Goal: Task Accomplishment & Management: Use online tool/utility

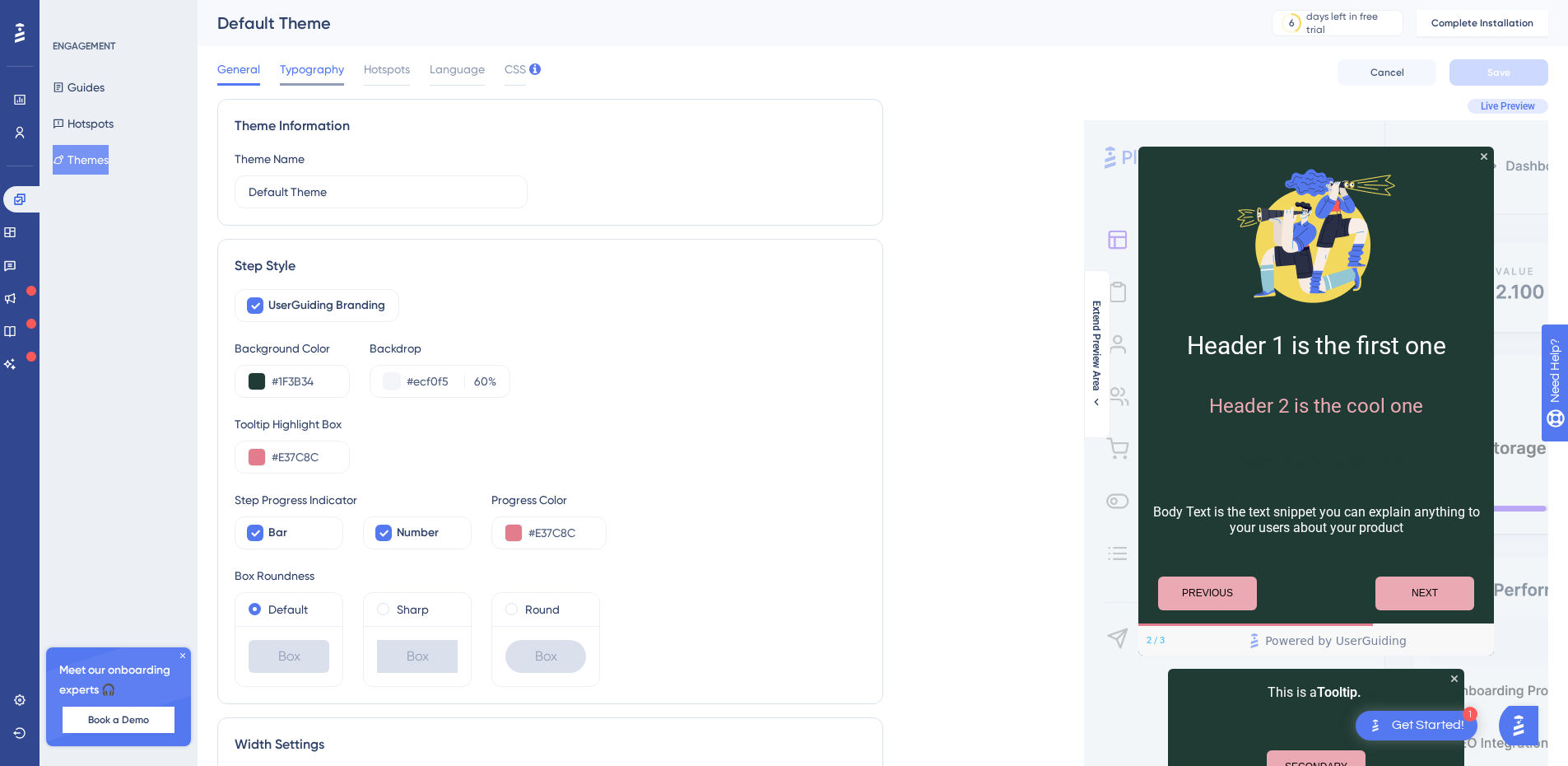
click at [319, 69] on span "Typography" at bounding box center [311, 69] width 64 height 20
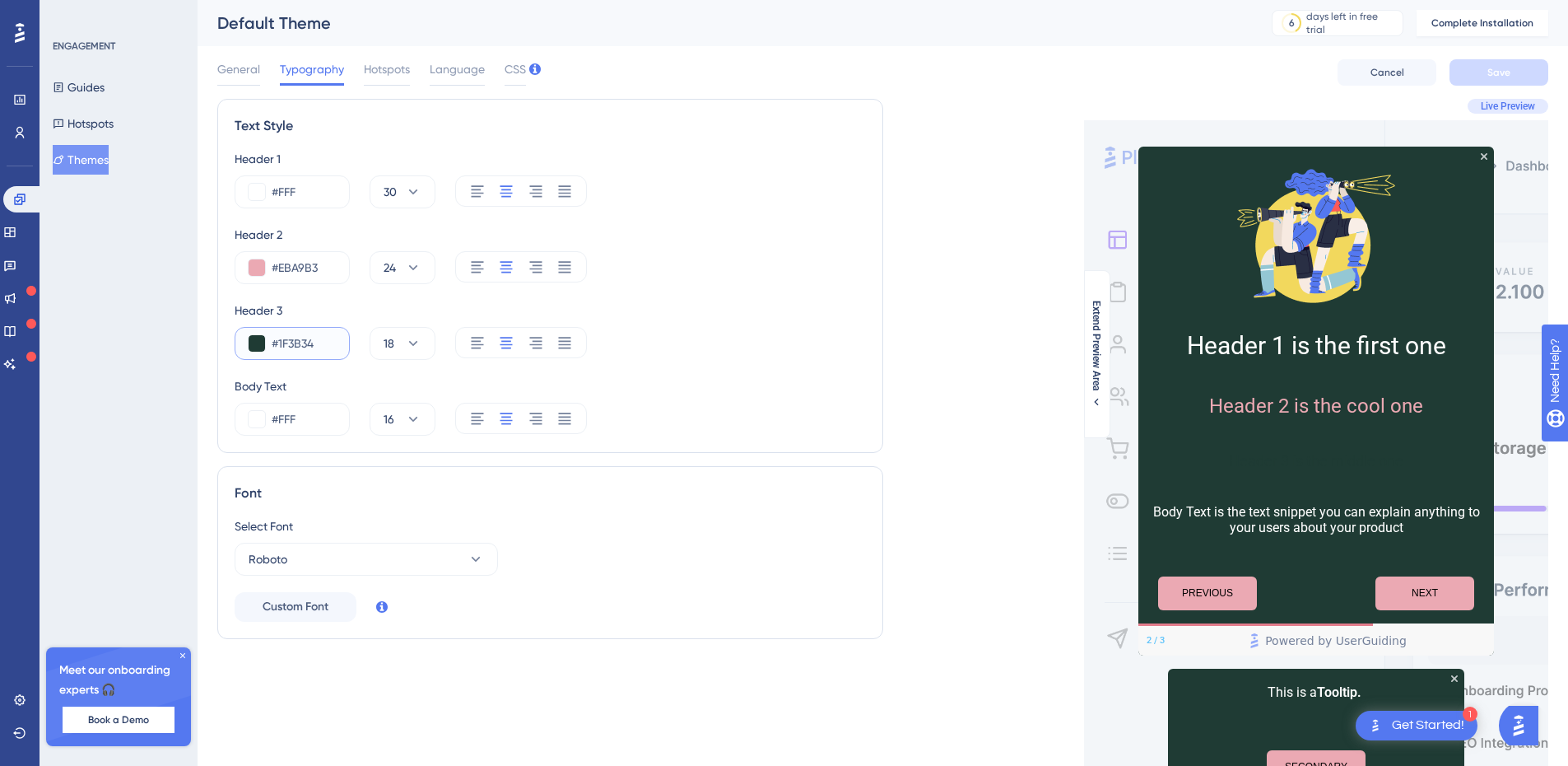
click at [294, 352] on input "#1F3B34" at bounding box center [303, 343] width 64 height 20
click at [293, 351] on input "#1F3B34" at bounding box center [303, 343] width 64 height 20
click at [292, 351] on input "#1F3B34" at bounding box center [303, 343] width 64 height 20
paste input "00916C"
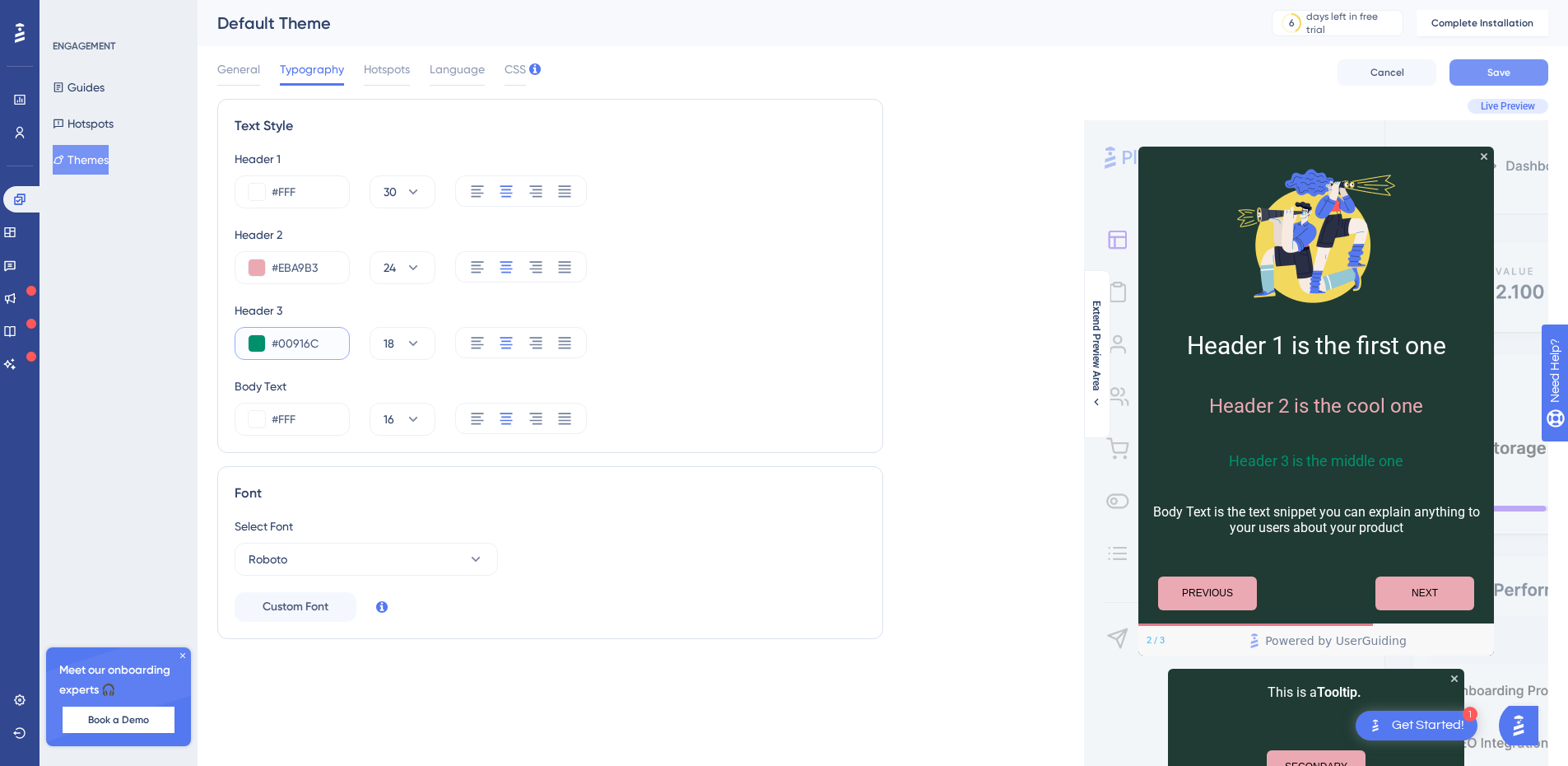
type input "#00916C"
click at [1494, 66] on span "Save" at bounding box center [1500, 72] width 23 height 14
click at [1436, 724] on div "Get Started!" at bounding box center [1428, 725] width 72 height 18
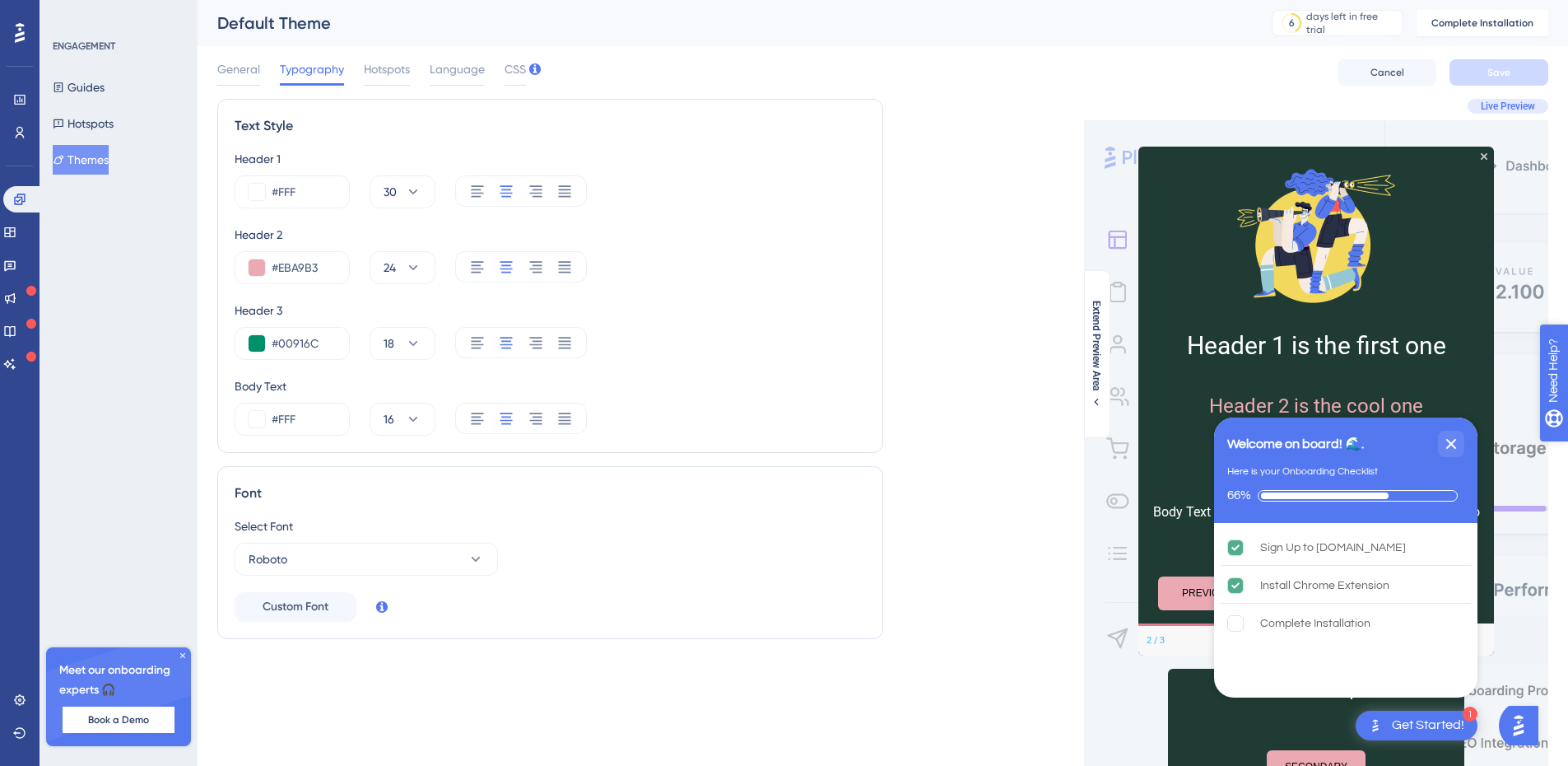
click at [1580, 467] on span "Need Help?" at bounding box center [1599, 455] width 89 height 28
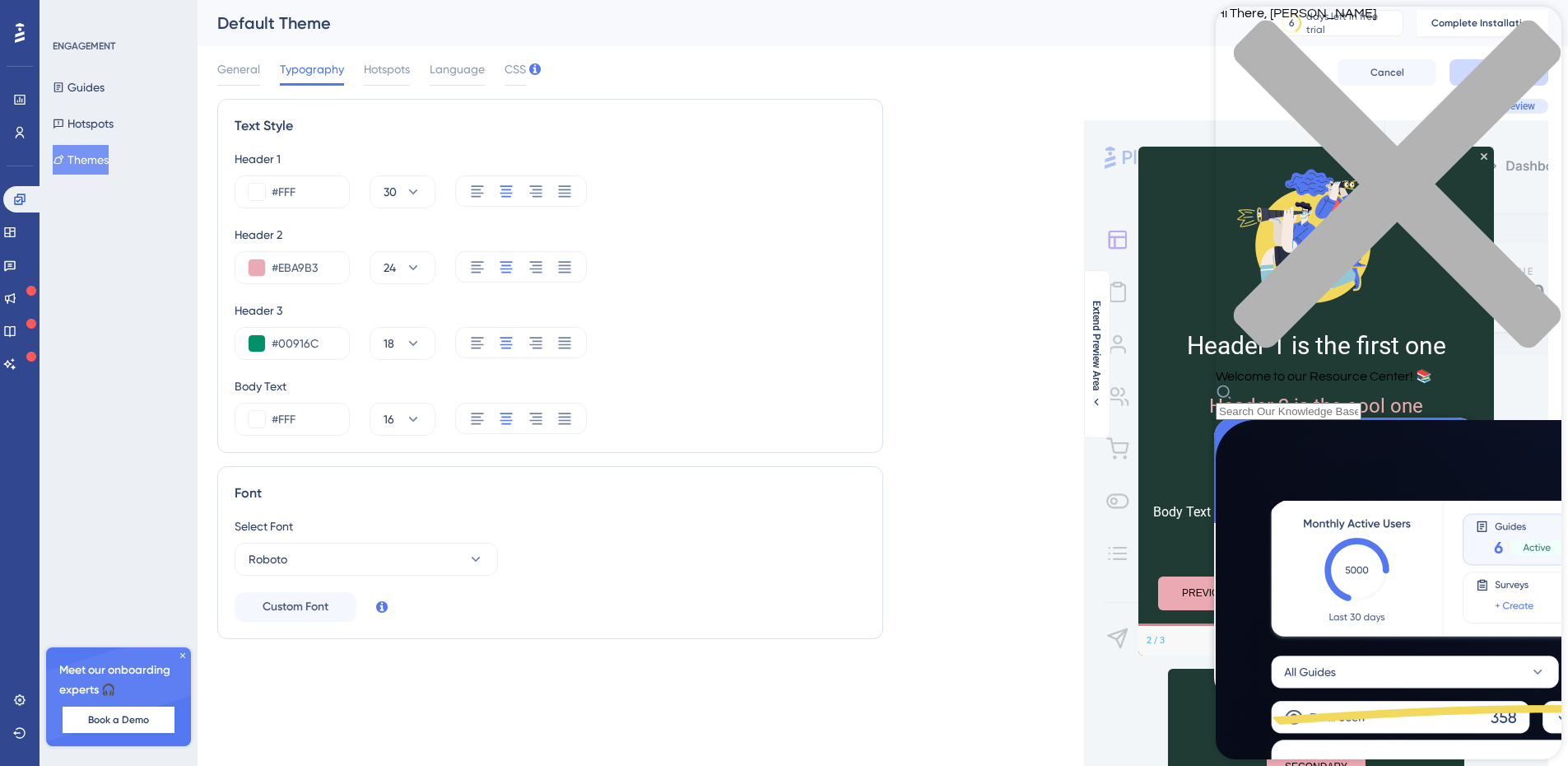
click at [1326, 98] on div "Hi There, [PERSON_NAME] 👋 Welcome to our Resource Center! 📚" at bounding box center [1389, 212] width 346 height 413
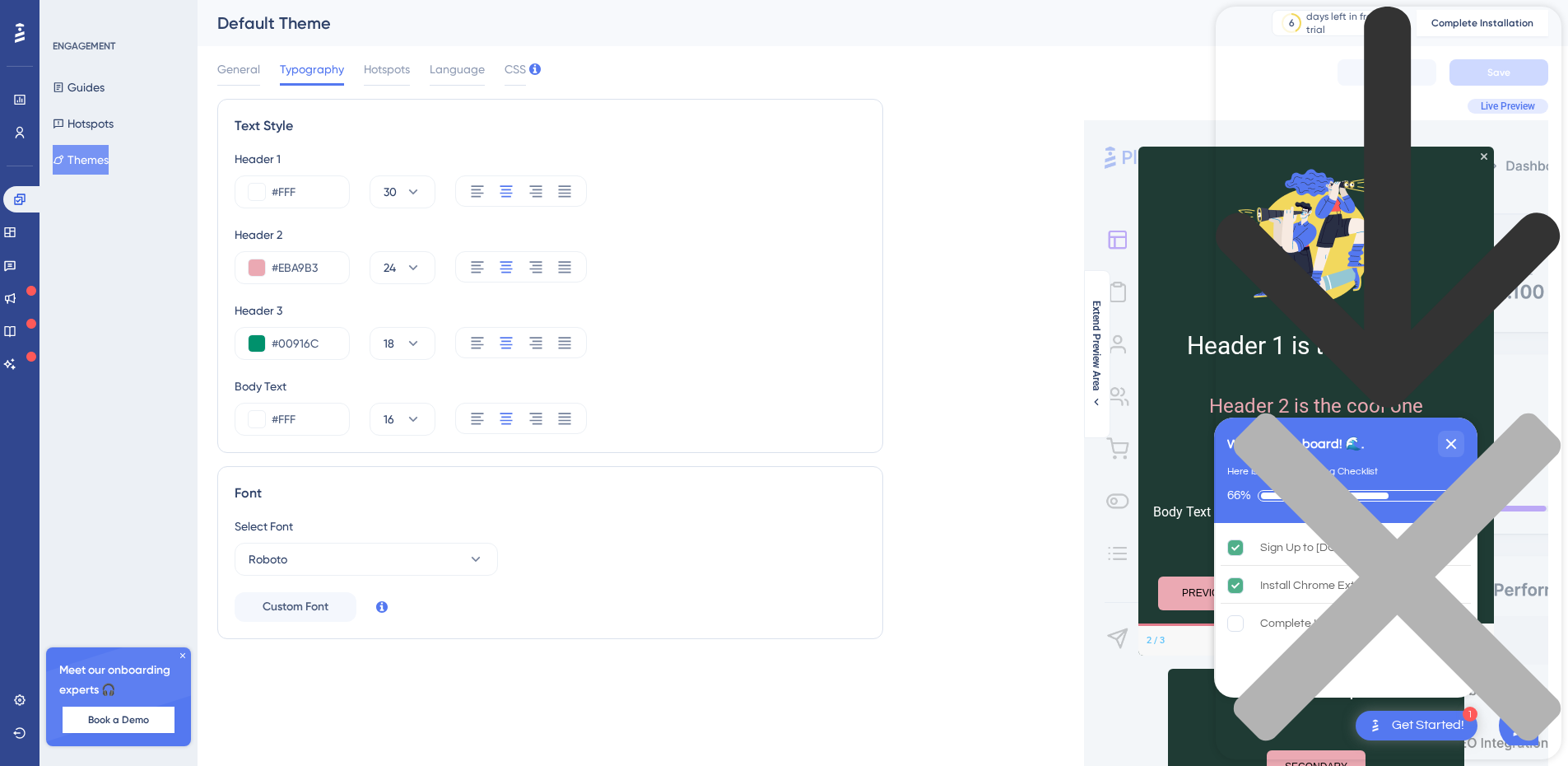
drag, startPoint x: 1309, startPoint y: 77, endPoint x: 1266, endPoint y: 75, distance: 43.0
type input "s"
type input "merge"
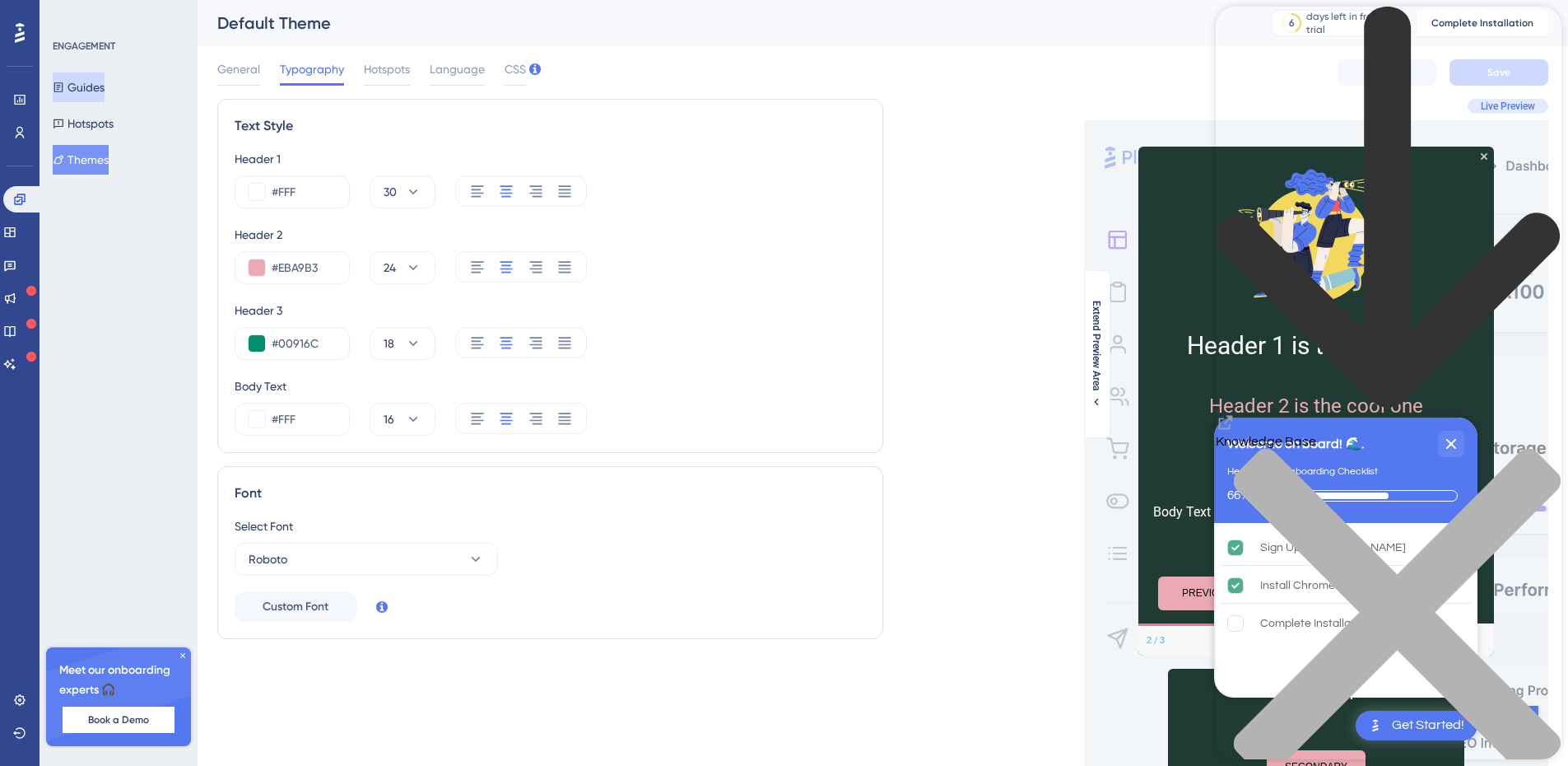
click at [64, 91] on icon at bounding box center [59, 87] width 12 height 12
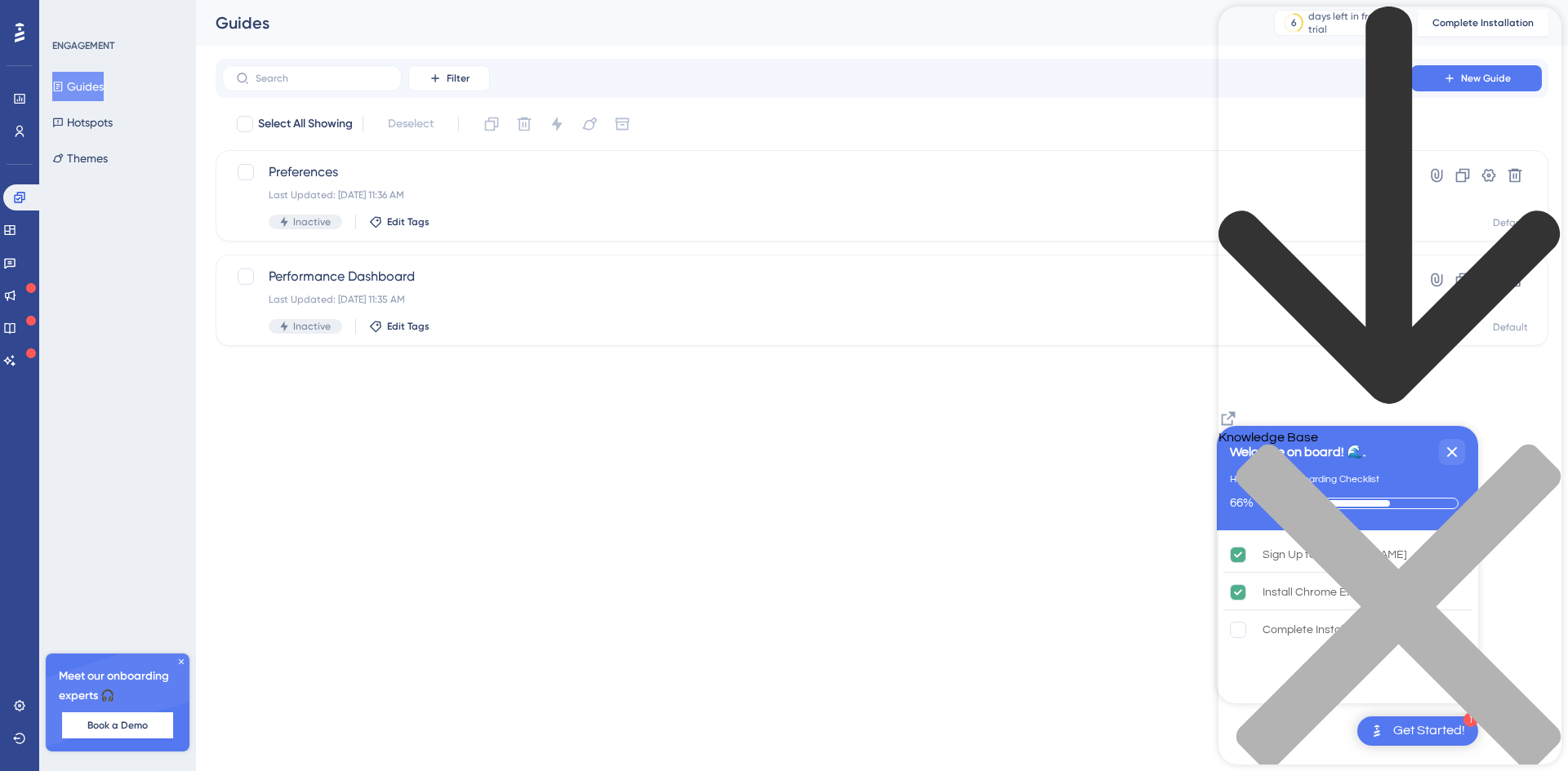
click at [1530, 444] on div "close resource center" at bounding box center [1390, 617] width 343 height 345
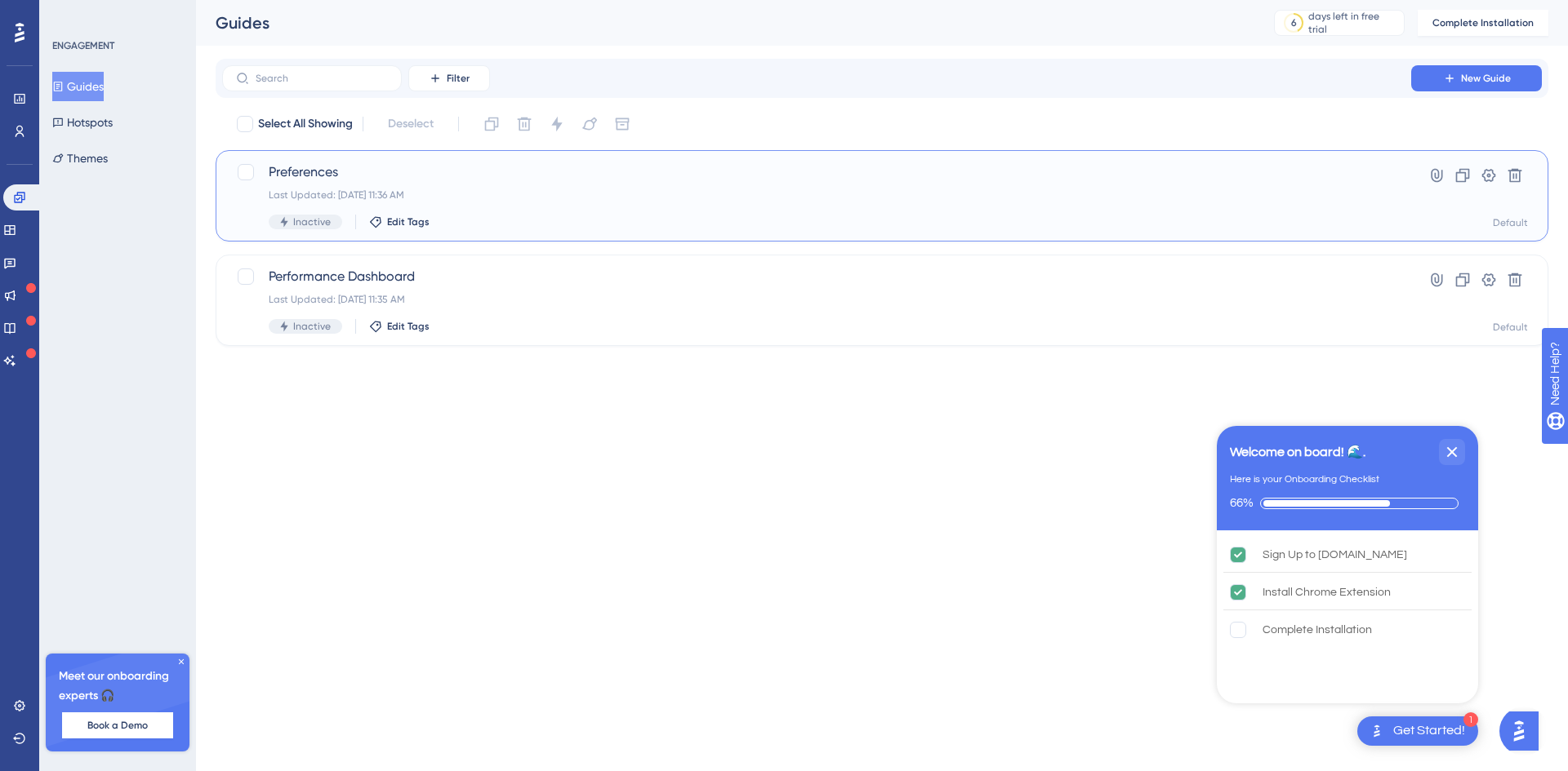
click at [264, 176] on div "Preferences Last Updated: Aug 19 2025, 11:36 AM Inactive Edit Tags" at bounding box center [800, 195] width 1129 height 67
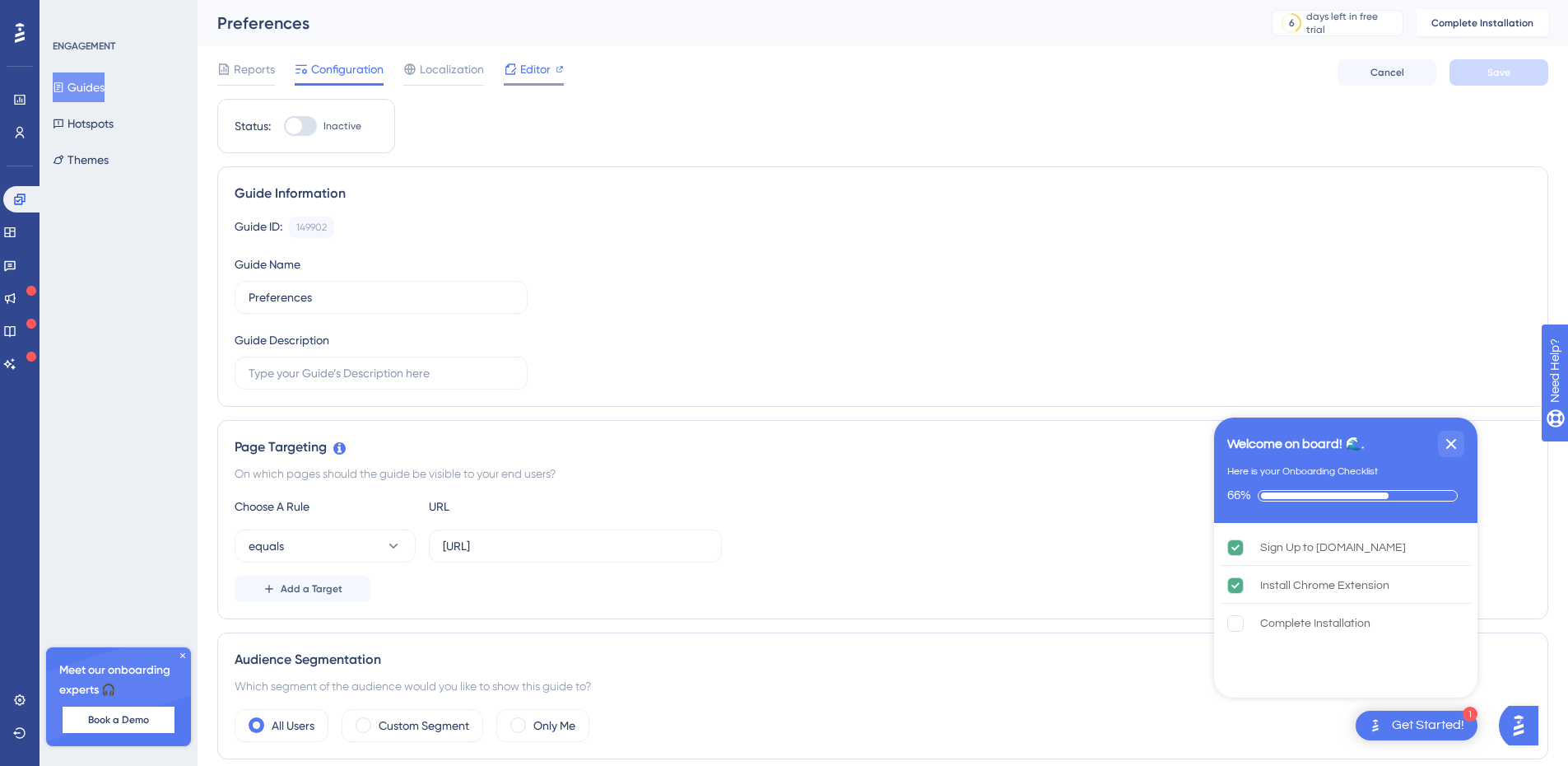
click at [541, 74] on span "Editor" at bounding box center [536, 69] width 31 height 20
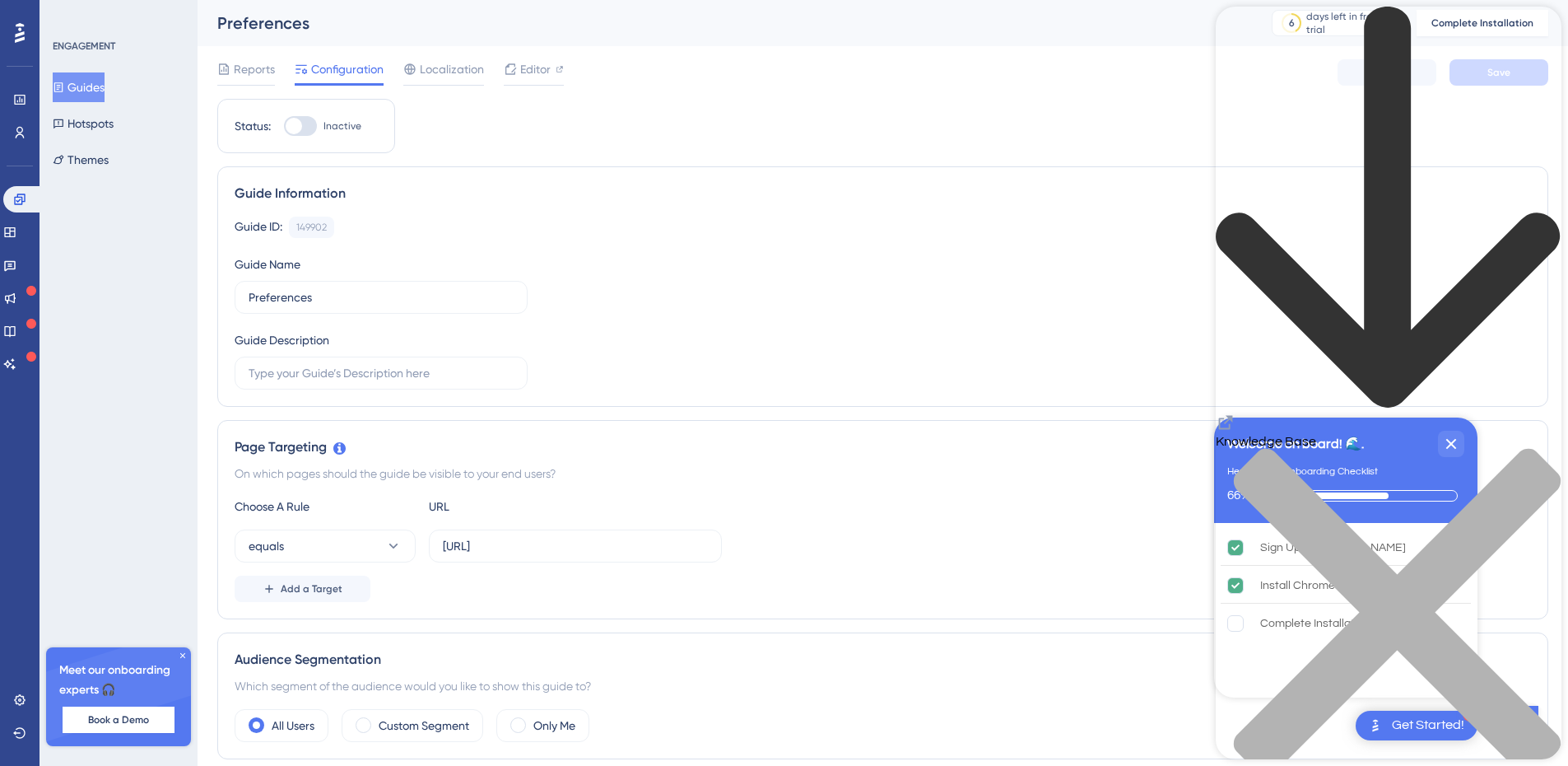
click at [1544, 448] on div "close resource center" at bounding box center [1389, 622] width 346 height 348
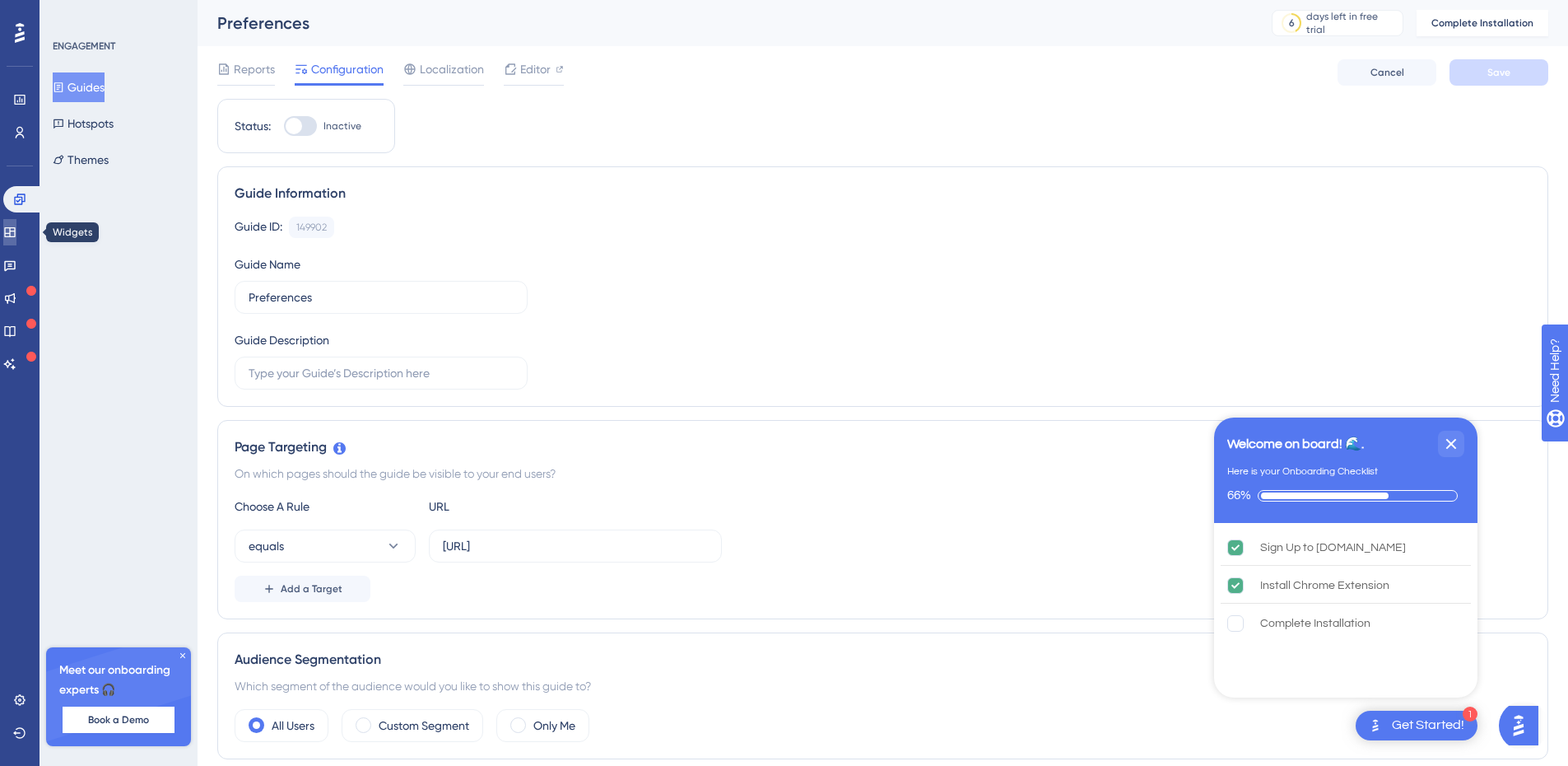
click at [16, 229] on icon at bounding box center [10, 232] width 14 height 14
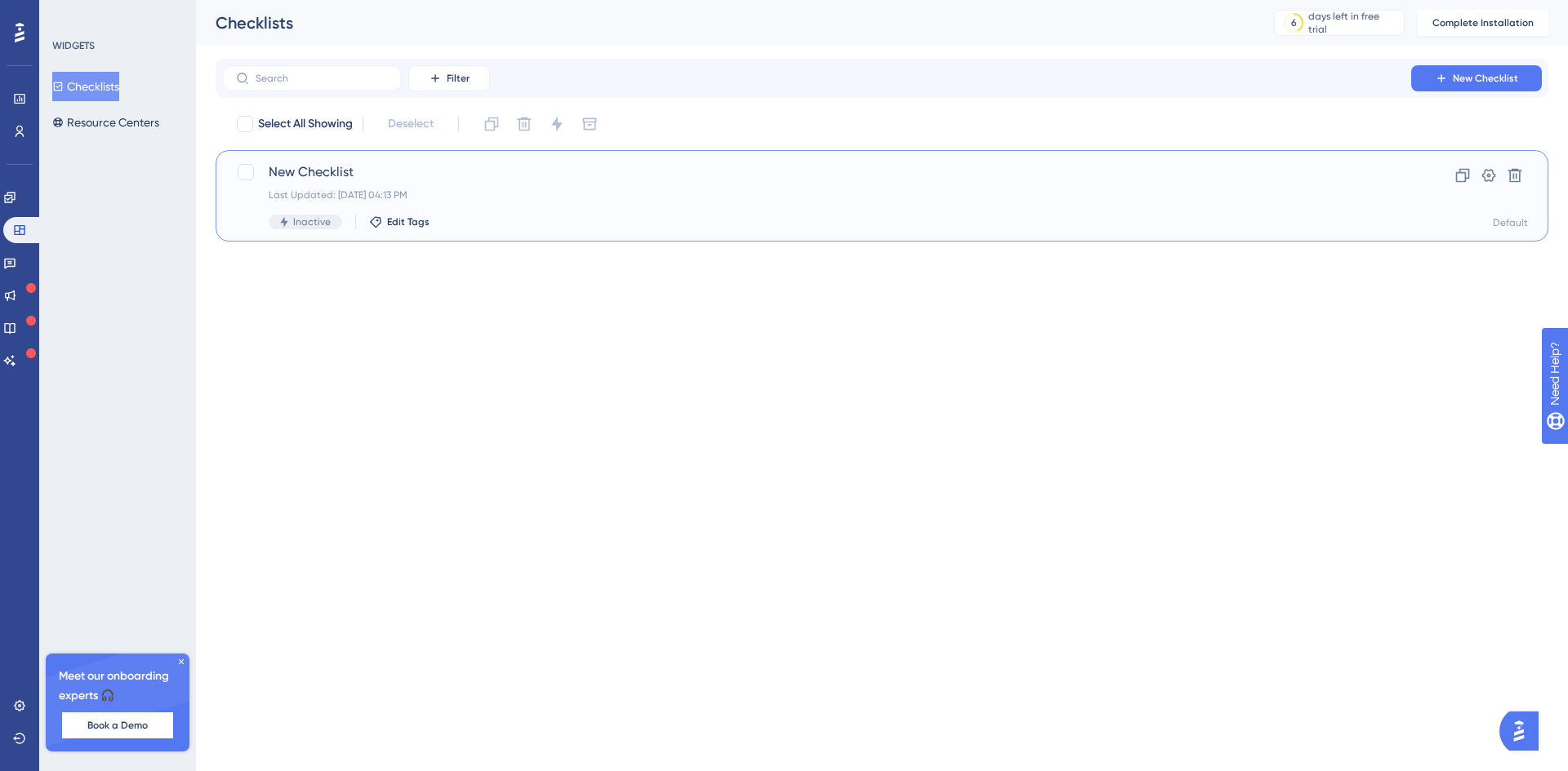
click at [742, 178] on span "New Checklist" at bounding box center [816, 172] width 1096 height 20
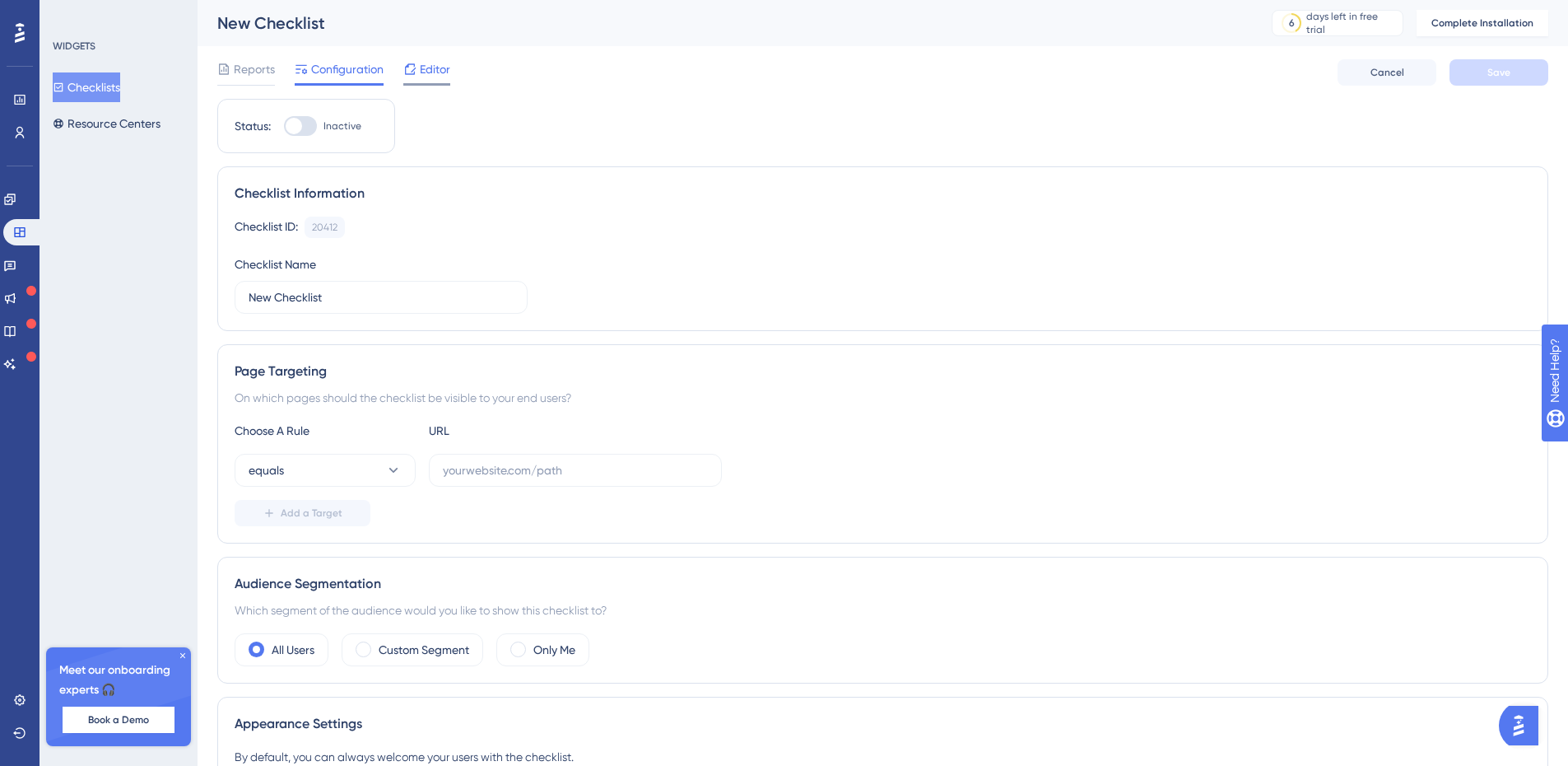
click at [438, 71] on span "Editor" at bounding box center [435, 69] width 31 height 20
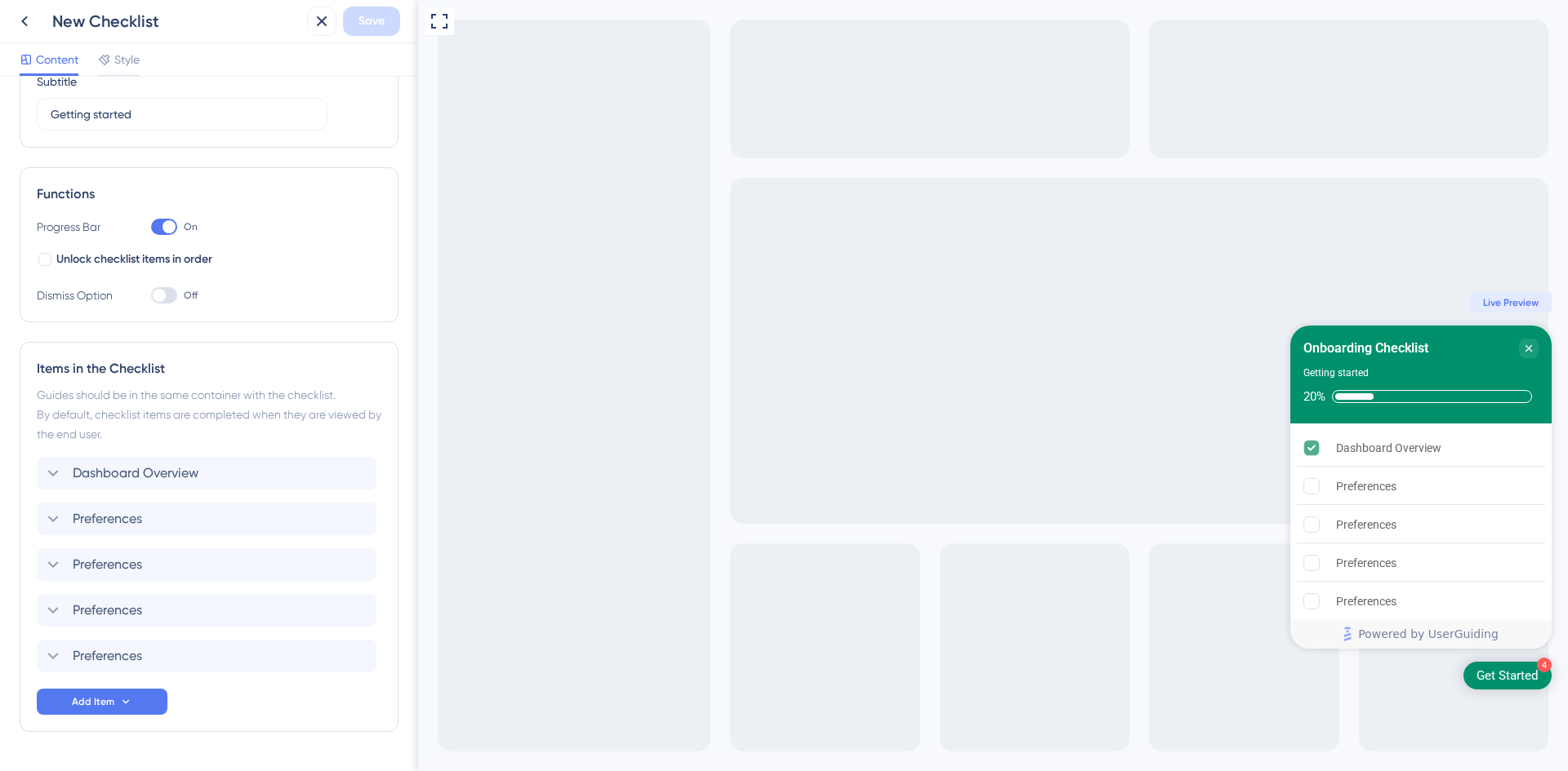
scroll to position [163, 0]
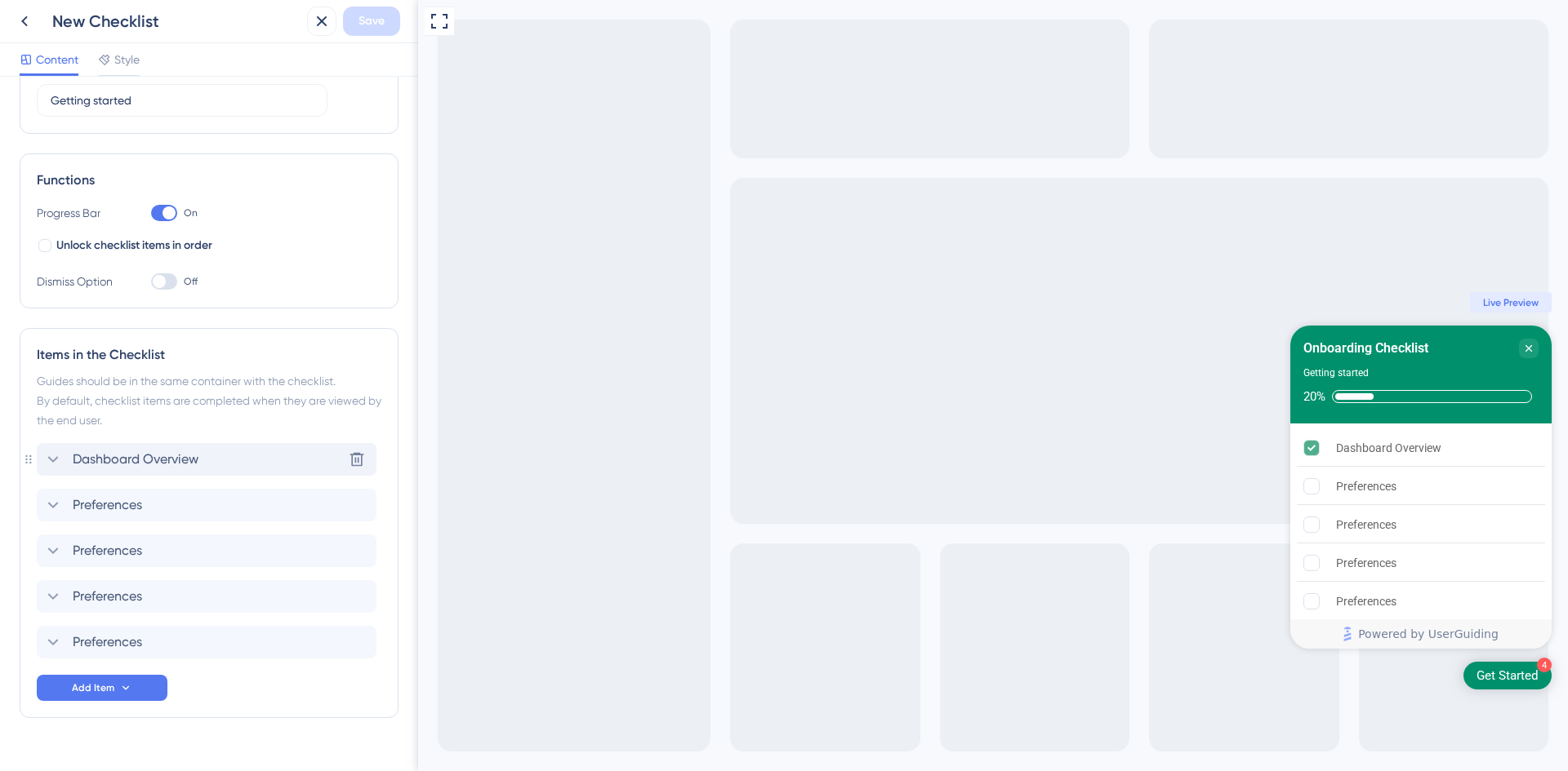
click at [55, 455] on icon at bounding box center [53, 460] width 20 height 20
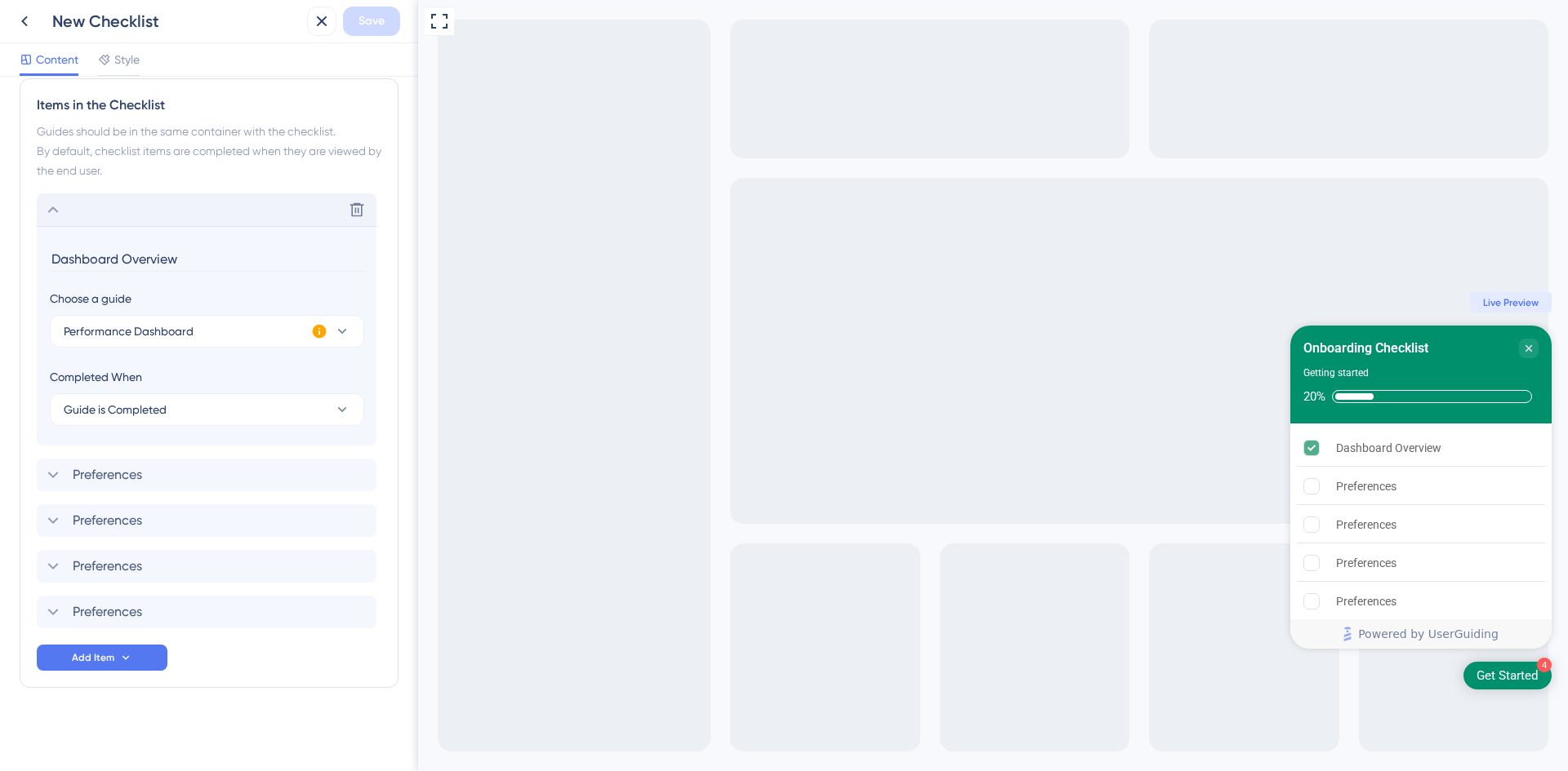
scroll to position [415, 0]
click at [168, 419] on button "Guide is Completed" at bounding box center [207, 408] width 314 height 33
click at [129, 406] on span "Guide is Completed" at bounding box center [114, 408] width 103 height 20
click at [104, 656] on span "Add Item" at bounding box center [93, 656] width 43 height 13
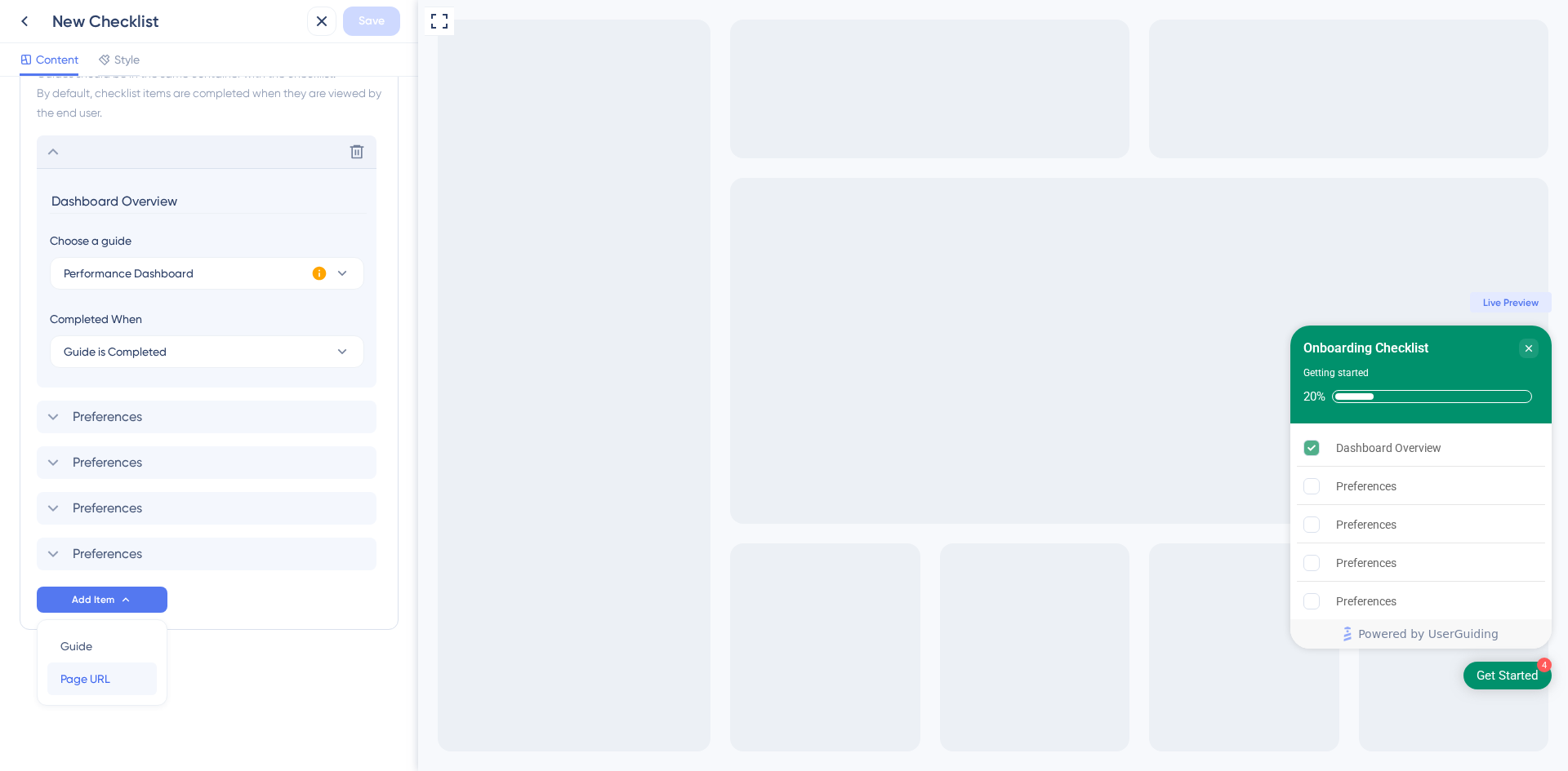
click at [119, 685] on div "Page URL Page URL" at bounding box center [102, 679] width 83 height 33
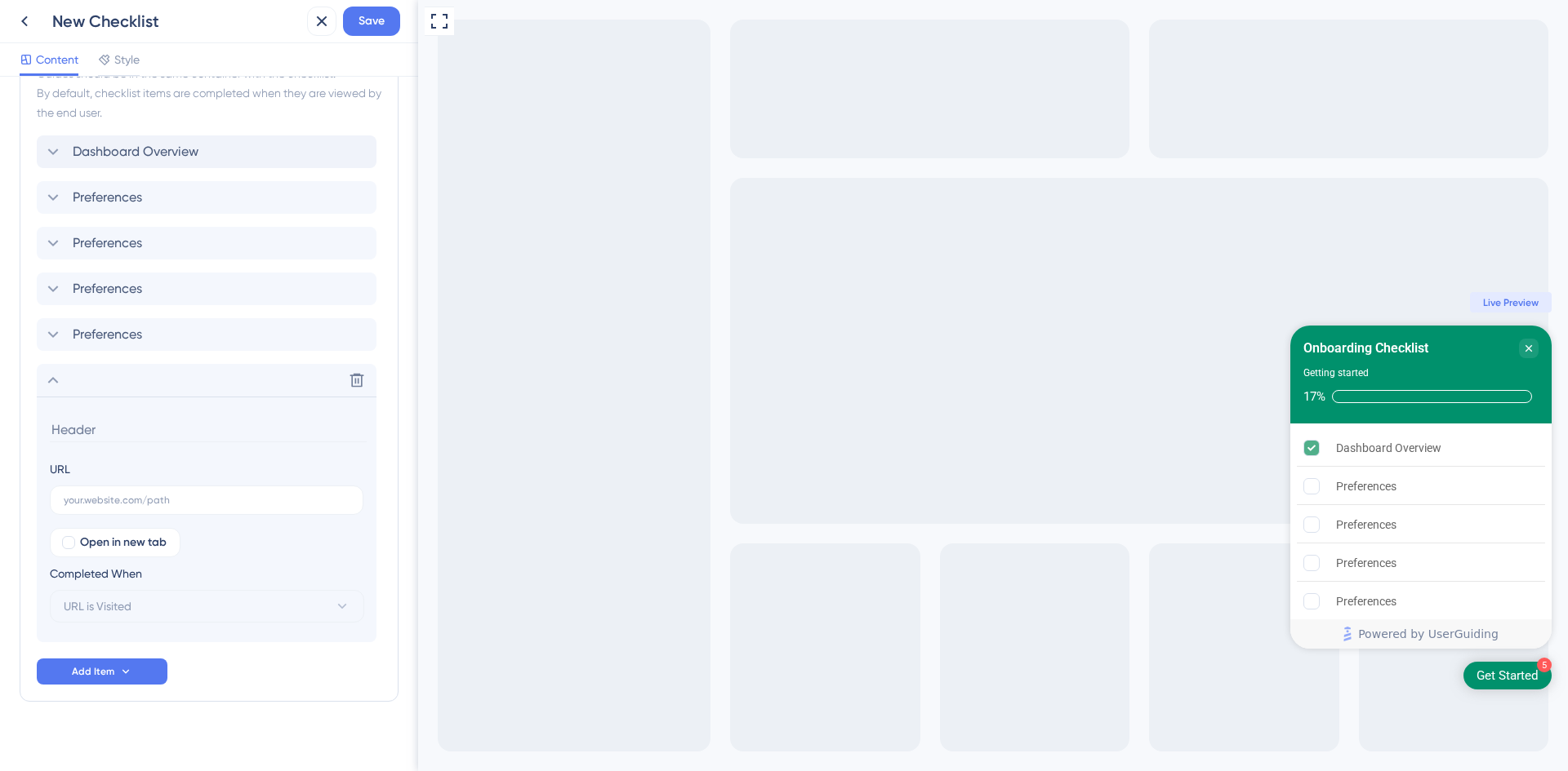
scroll to position [486, 0]
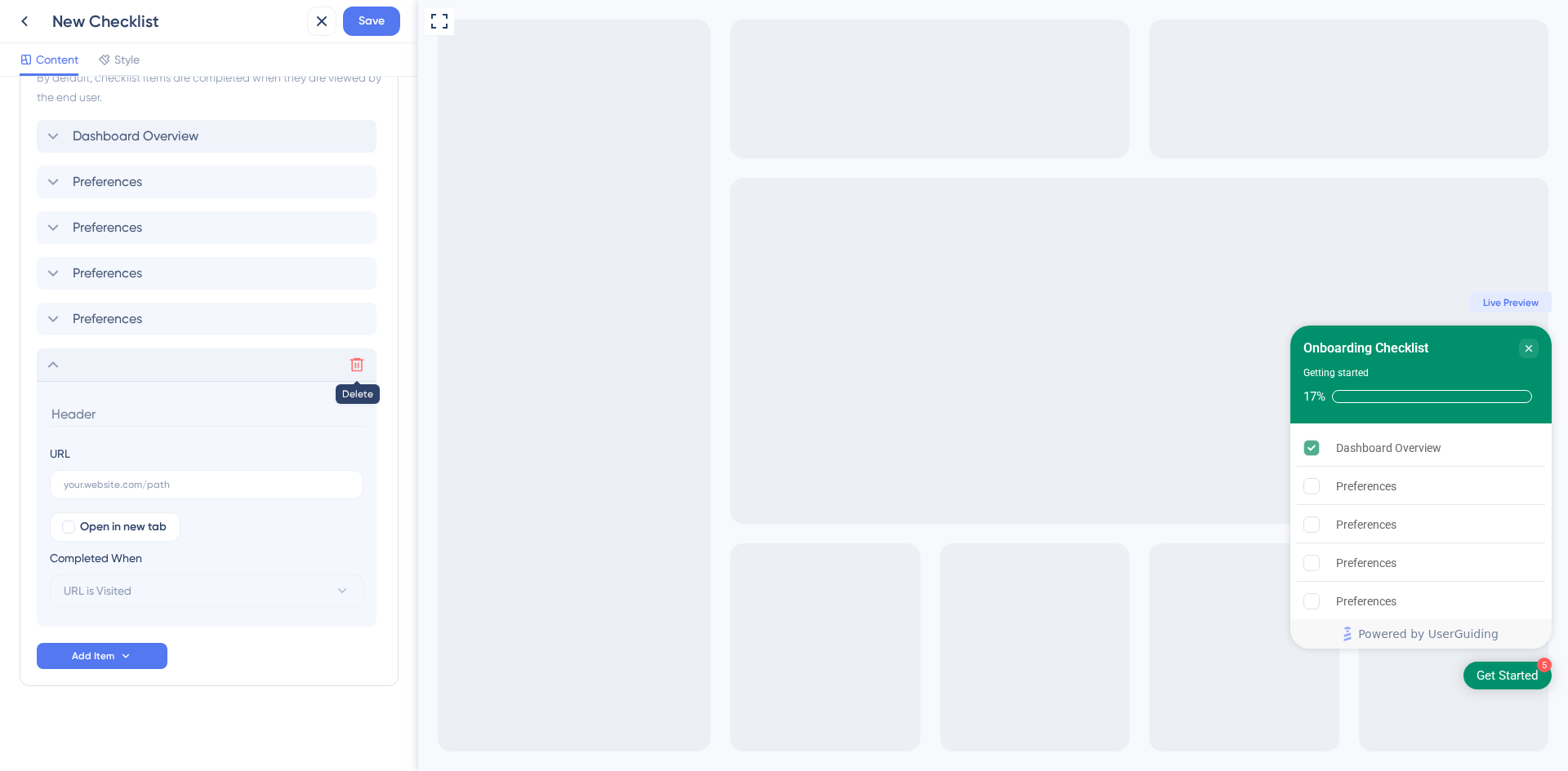
click at [352, 365] on icon at bounding box center [357, 366] width 14 height 14
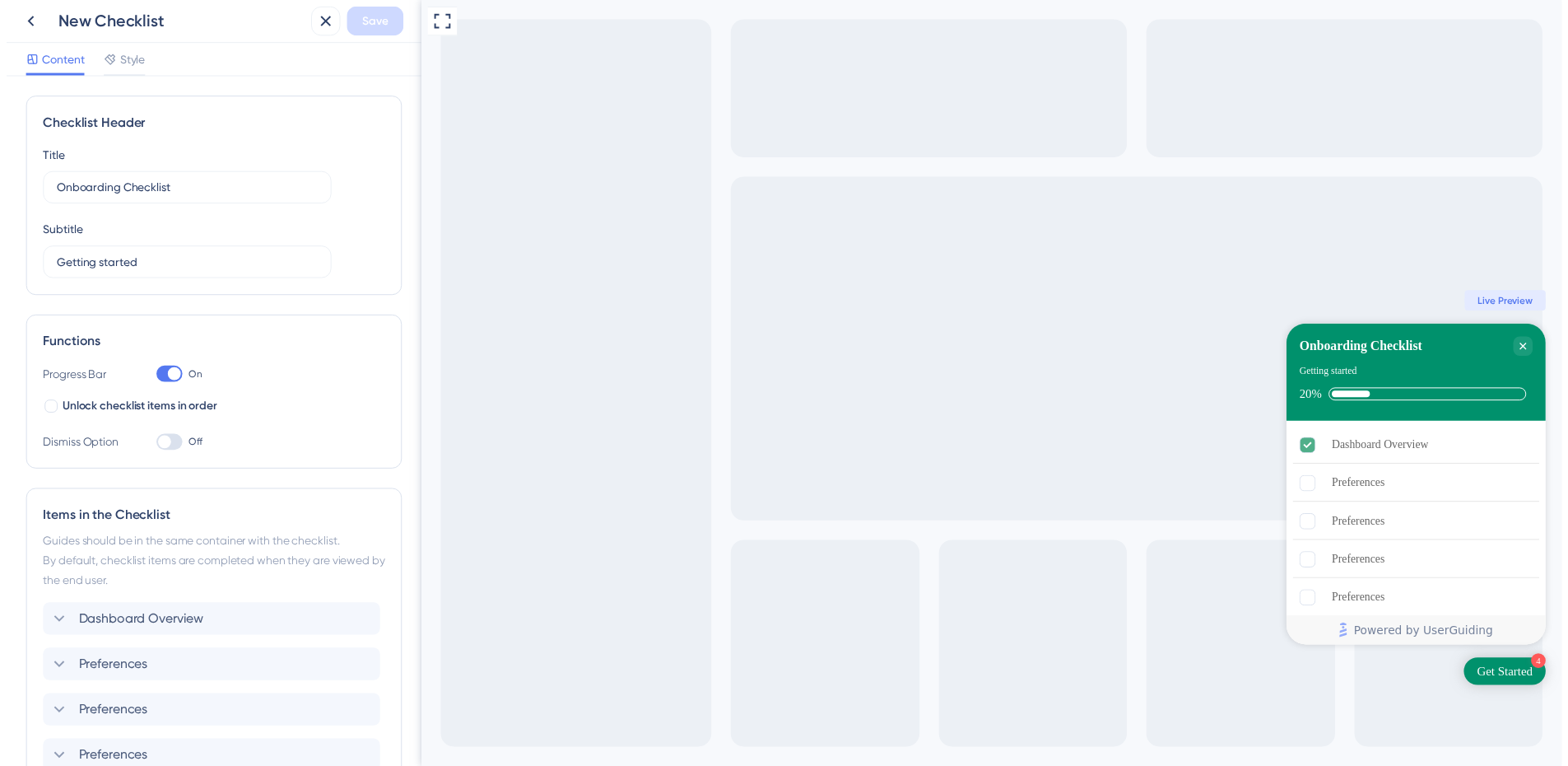
scroll to position [0, 0]
click at [40, 20] on div "New Checklist" at bounding box center [157, 21] width 293 height 30
click at [29, 23] on icon at bounding box center [24, 22] width 20 height 20
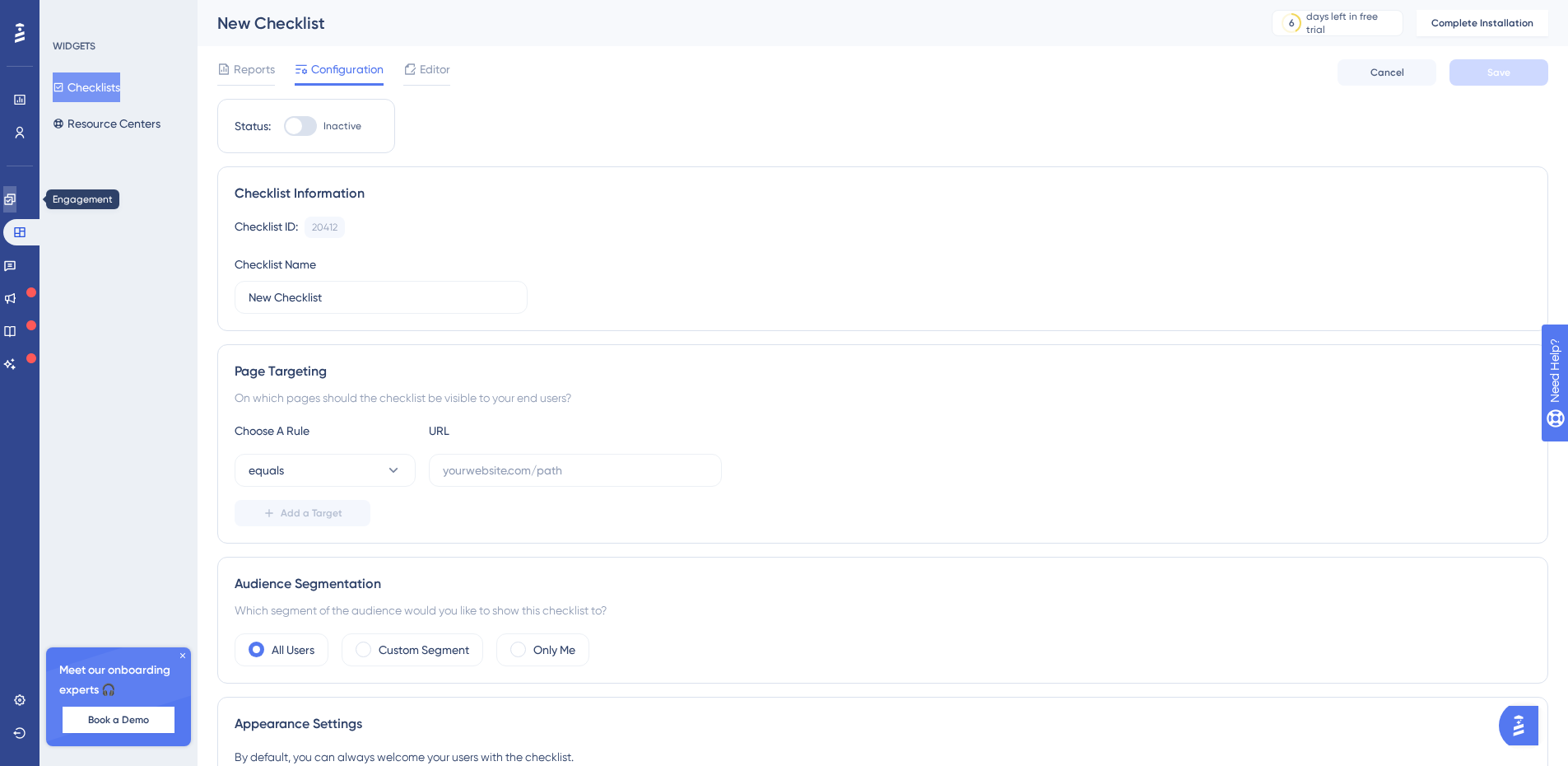
click at [14, 193] on icon at bounding box center [10, 199] width 14 height 14
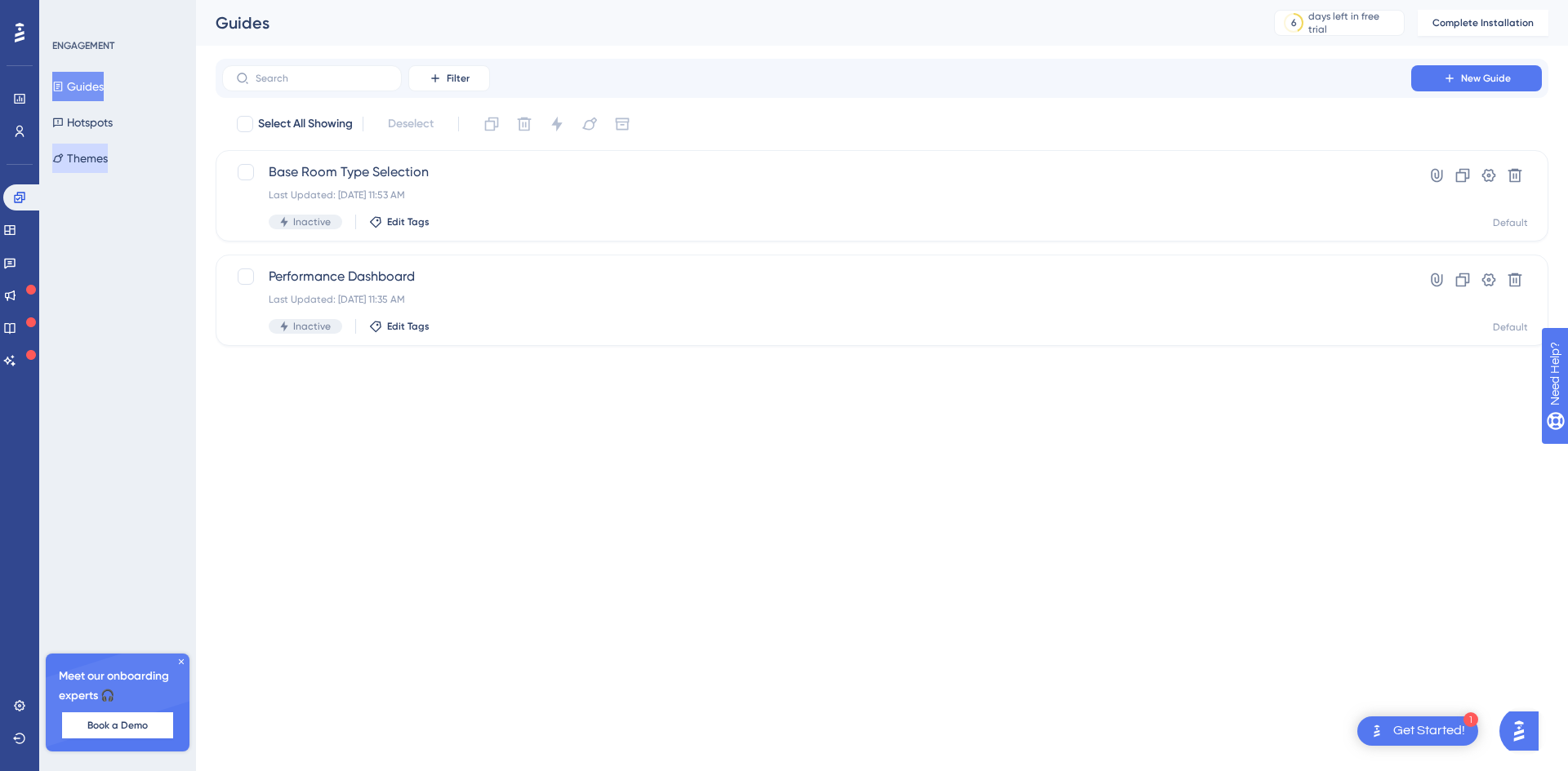
click at [76, 163] on button "Themes" at bounding box center [80, 158] width 55 height 29
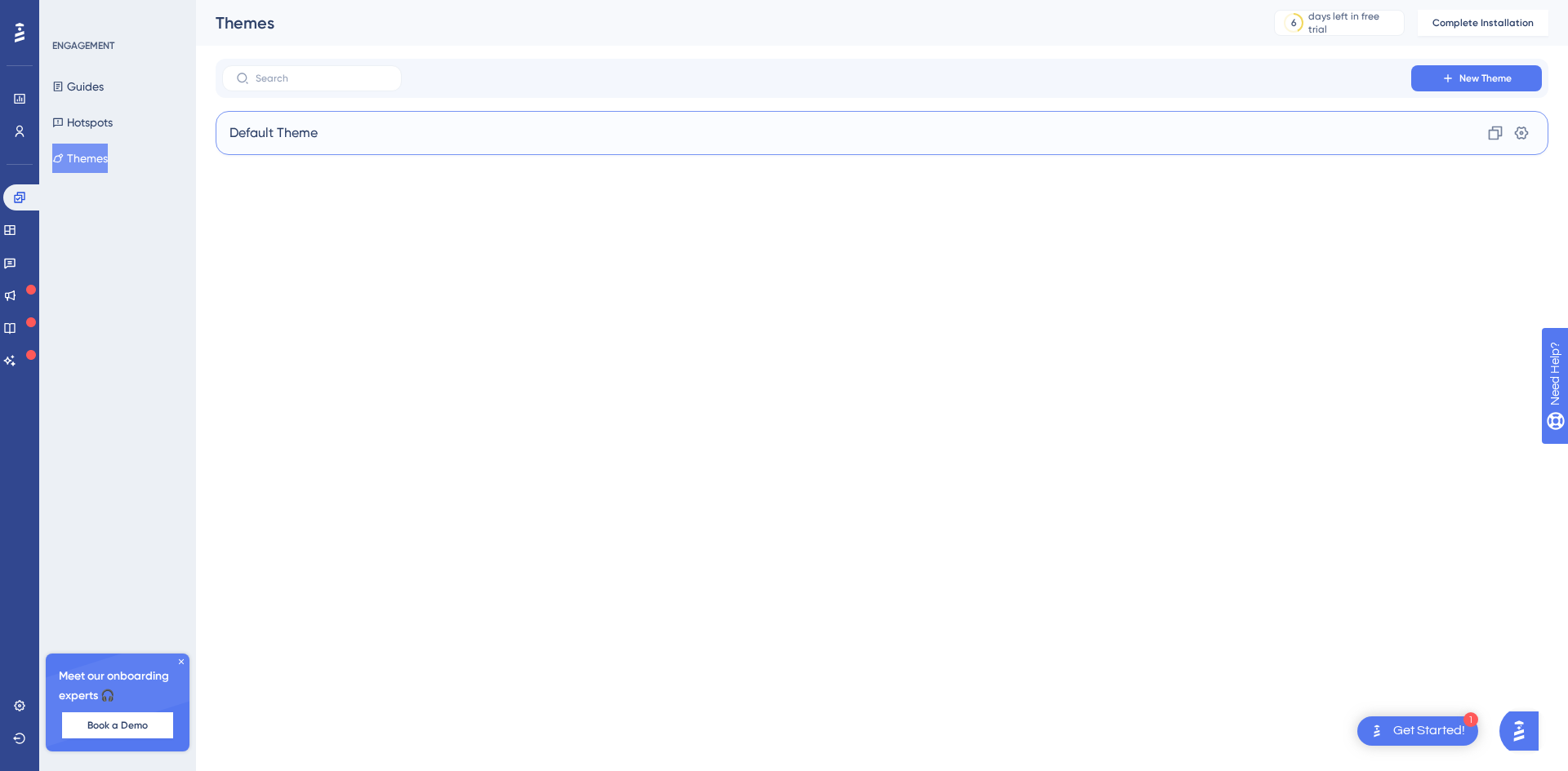
click at [444, 128] on div "Default Theme Clone Settings" at bounding box center [881, 132] width 1333 height 44
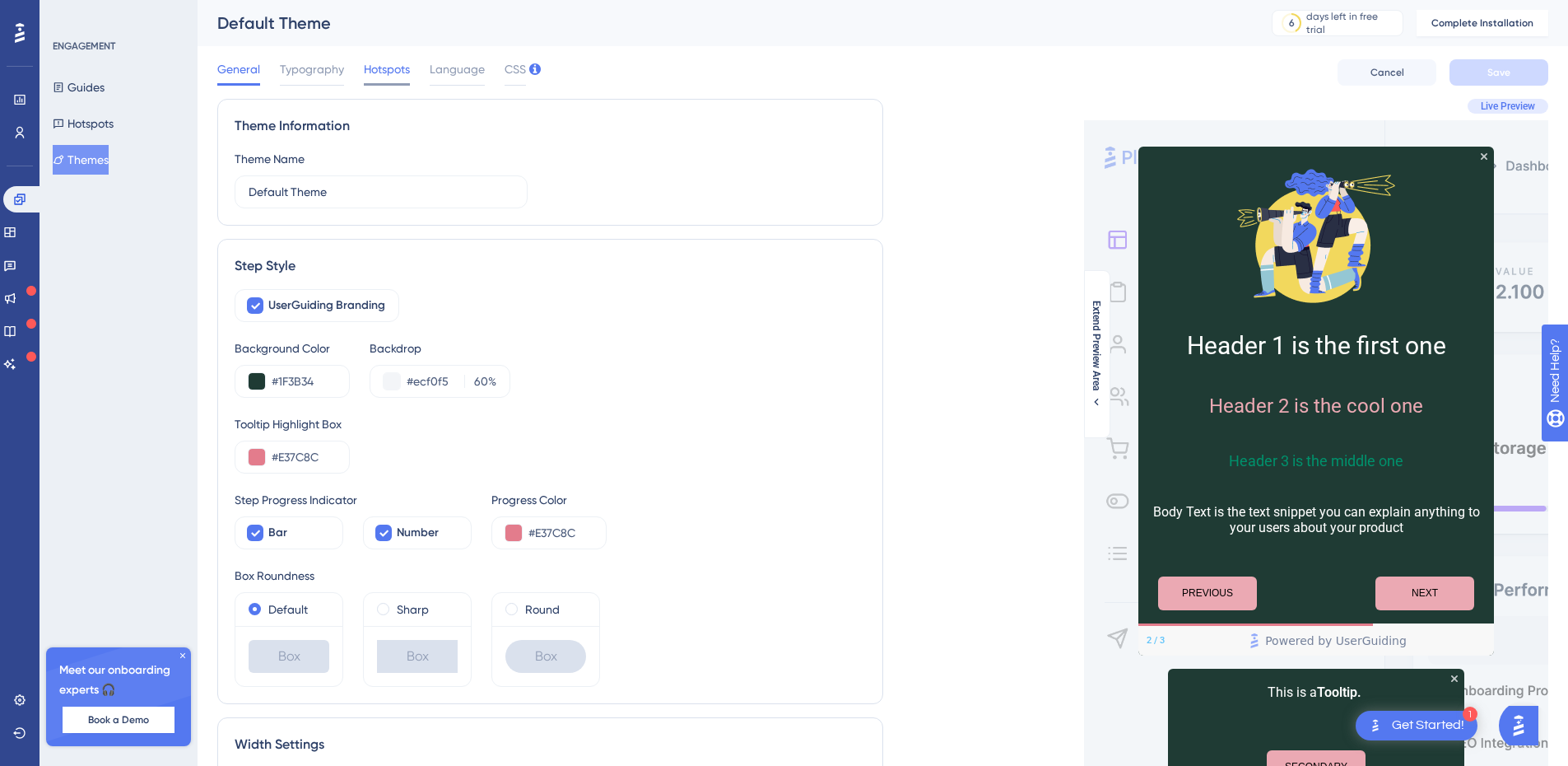
click at [384, 74] on span "Hotspots" at bounding box center [386, 69] width 46 height 20
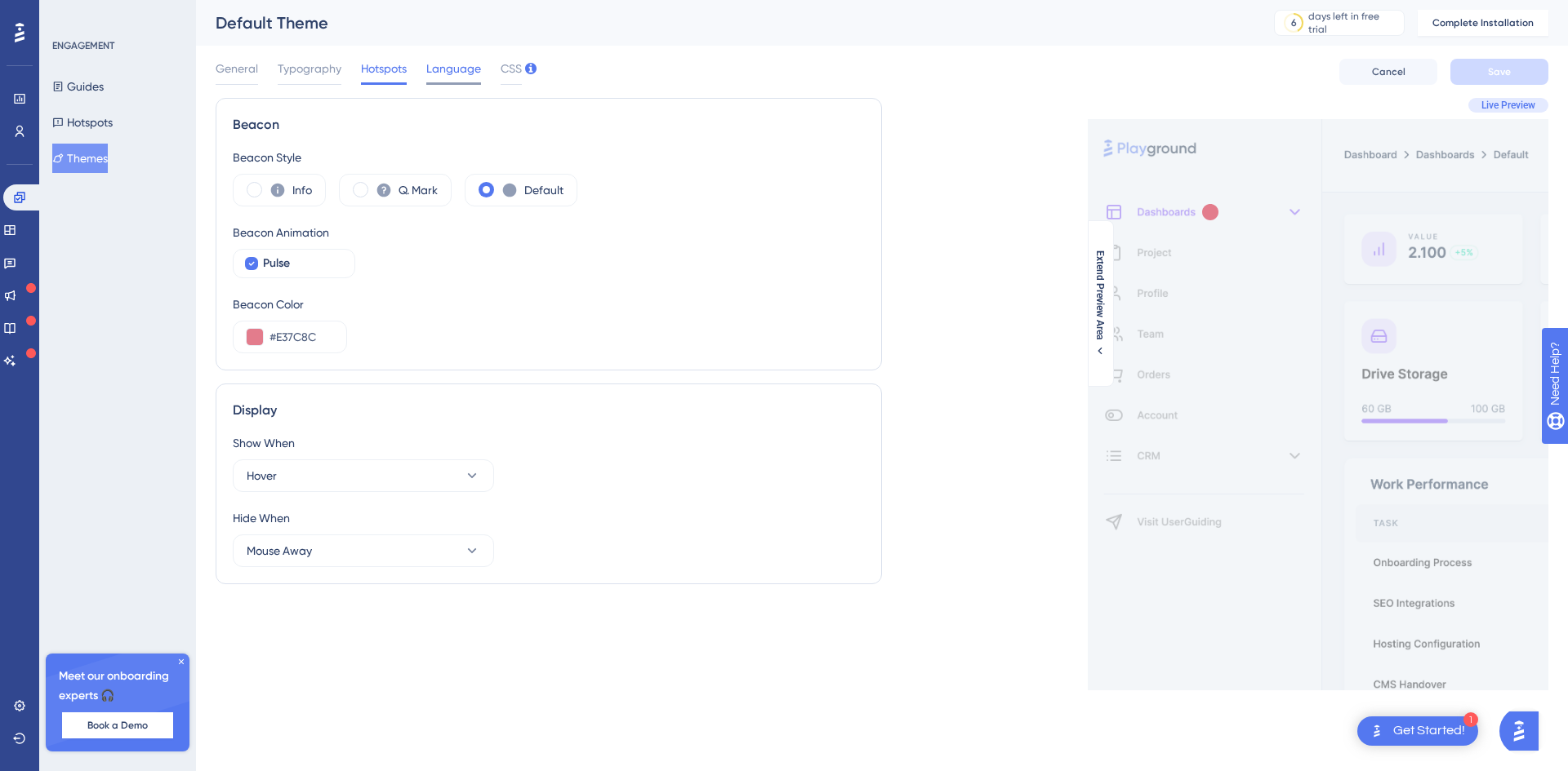
click at [458, 70] on span "Language" at bounding box center [453, 69] width 54 height 20
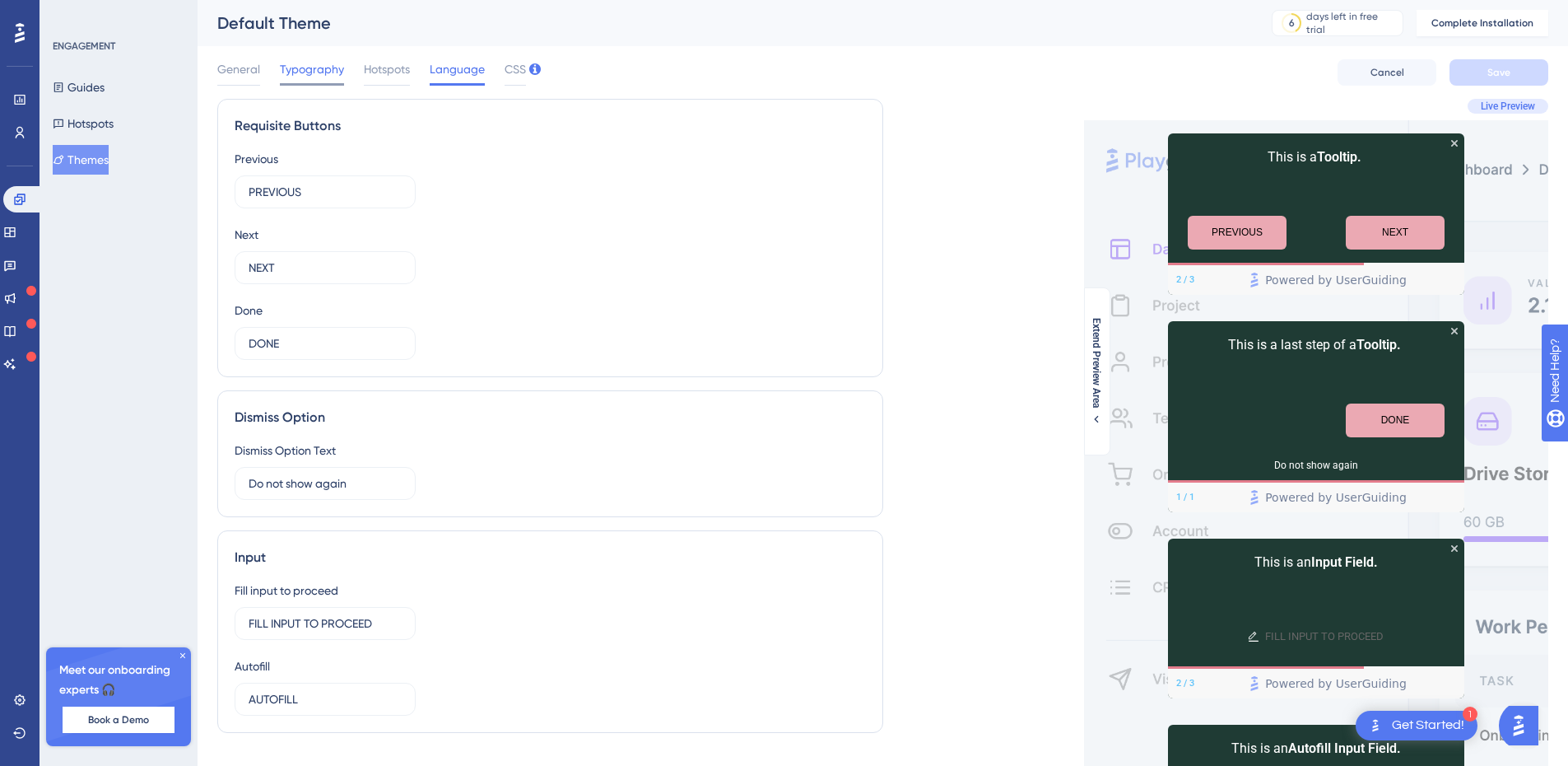
click at [319, 74] on span "Typography" at bounding box center [311, 69] width 64 height 20
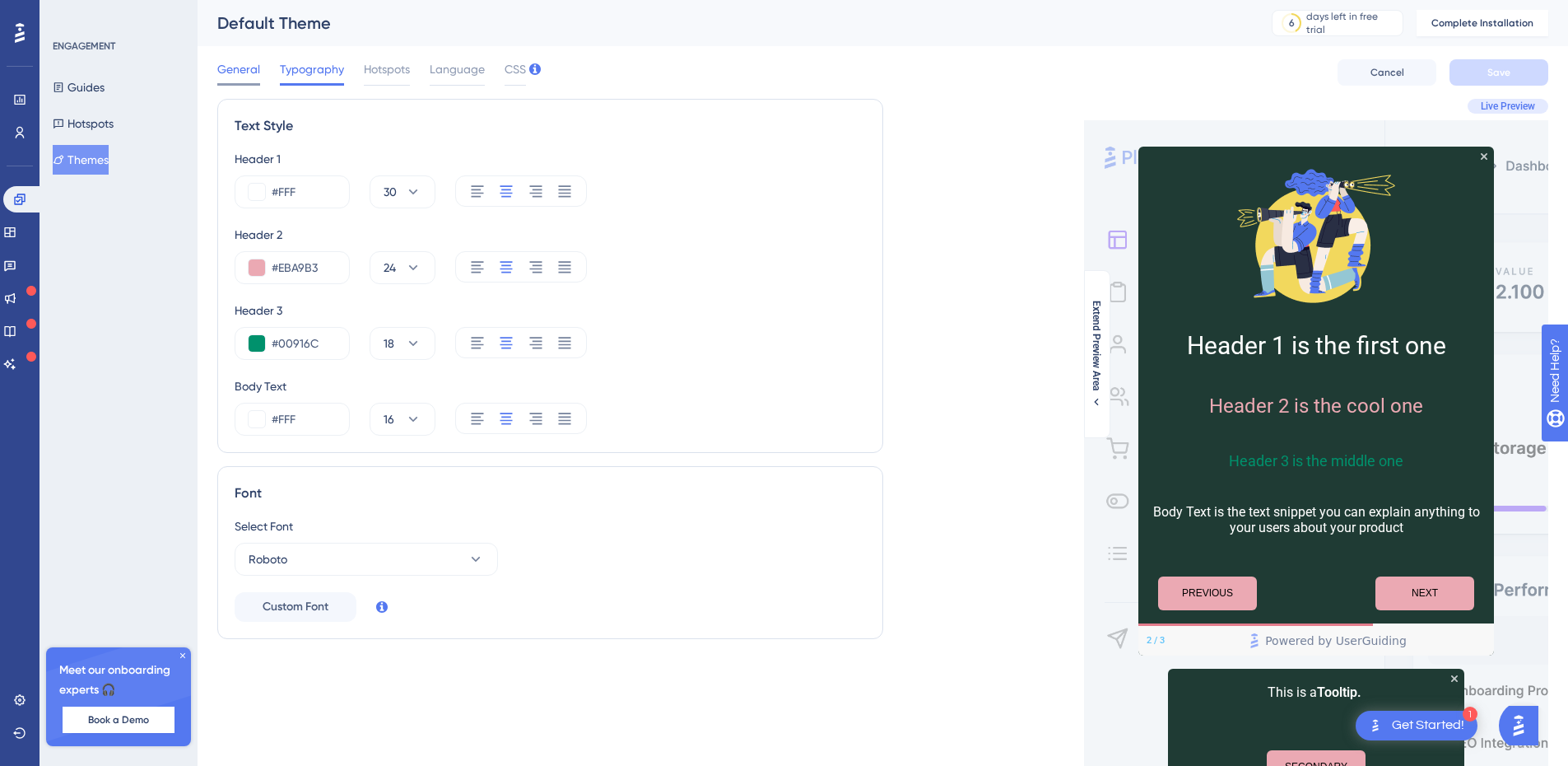
click at [239, 65] on span "General" at bounding box center [239, 69] width 43 height 20
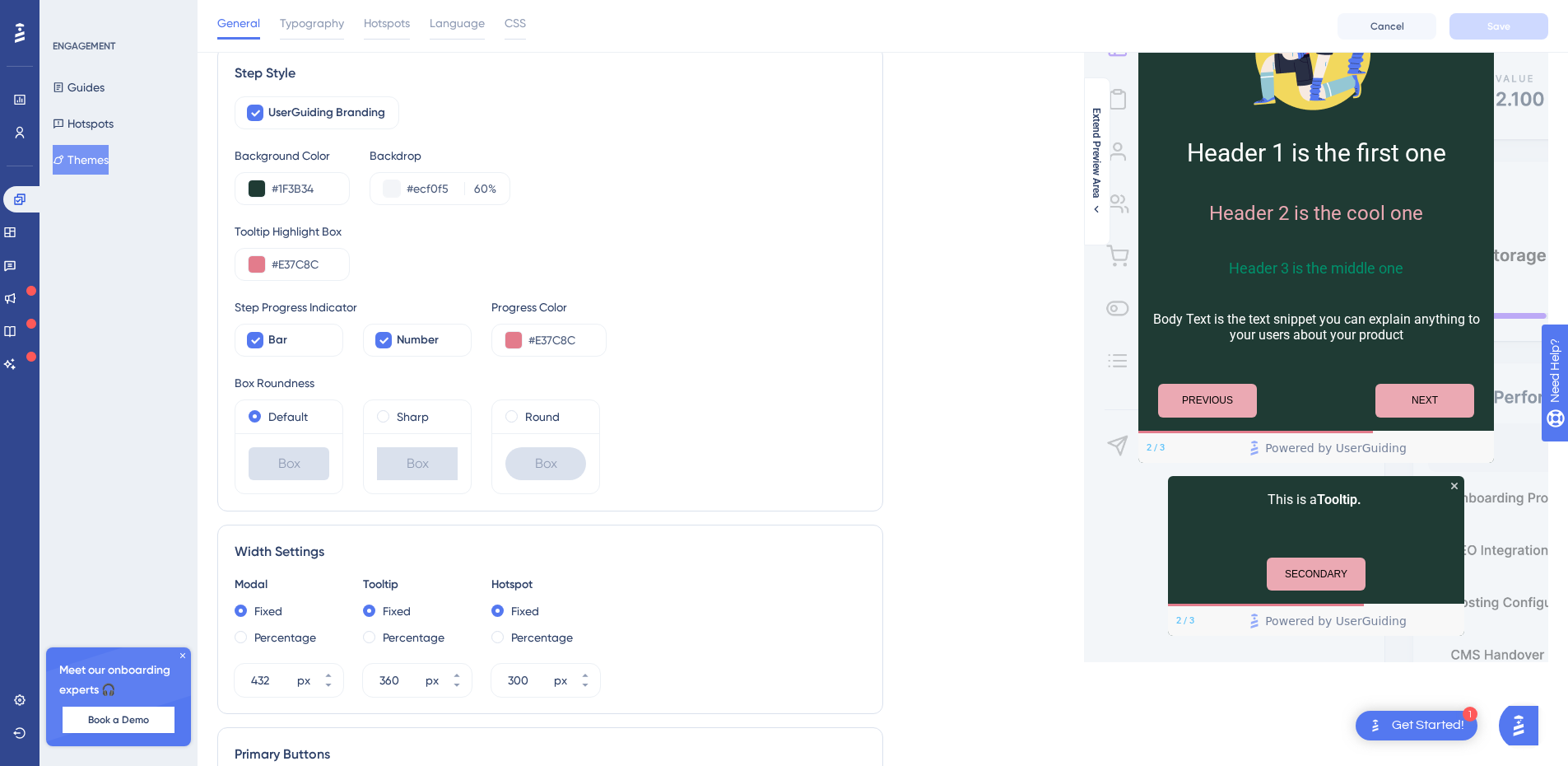
scroll to position [165, 0]
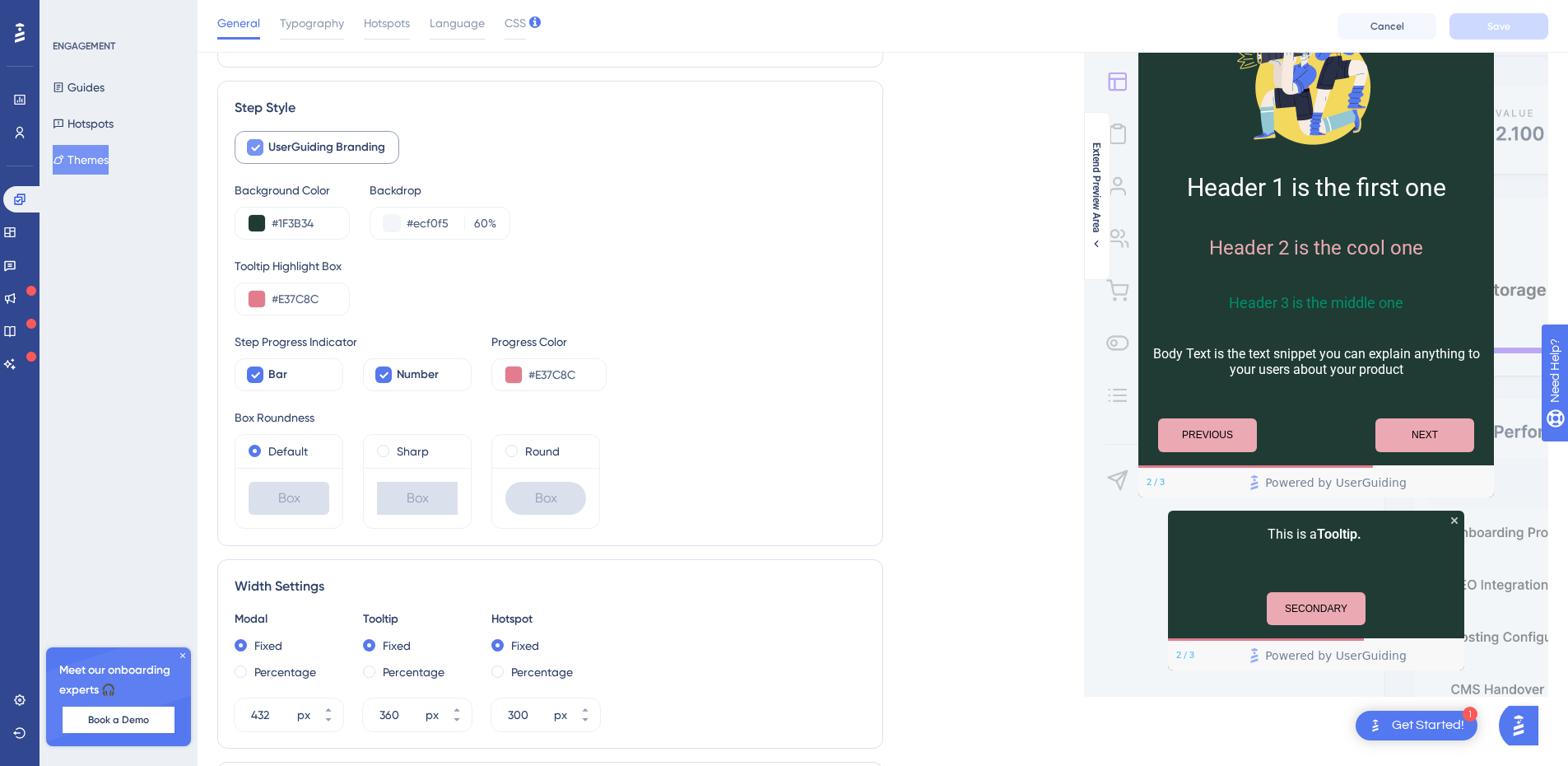
click at [256, 147] on icon at bounding box center [255, 147] width 10 height 14
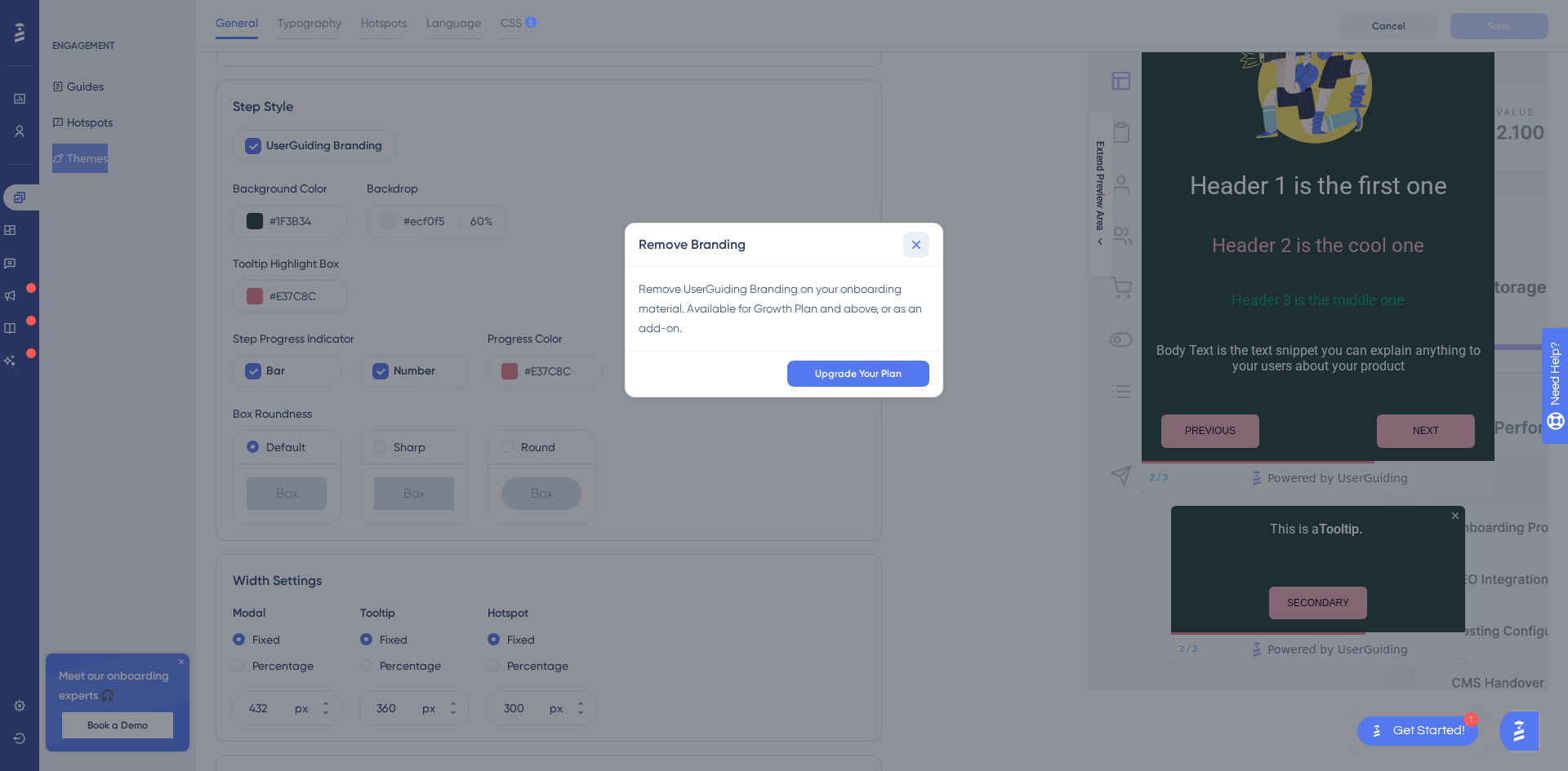
click at [913, 242] on icon at bounding box center [917, 245] width 9 height 9
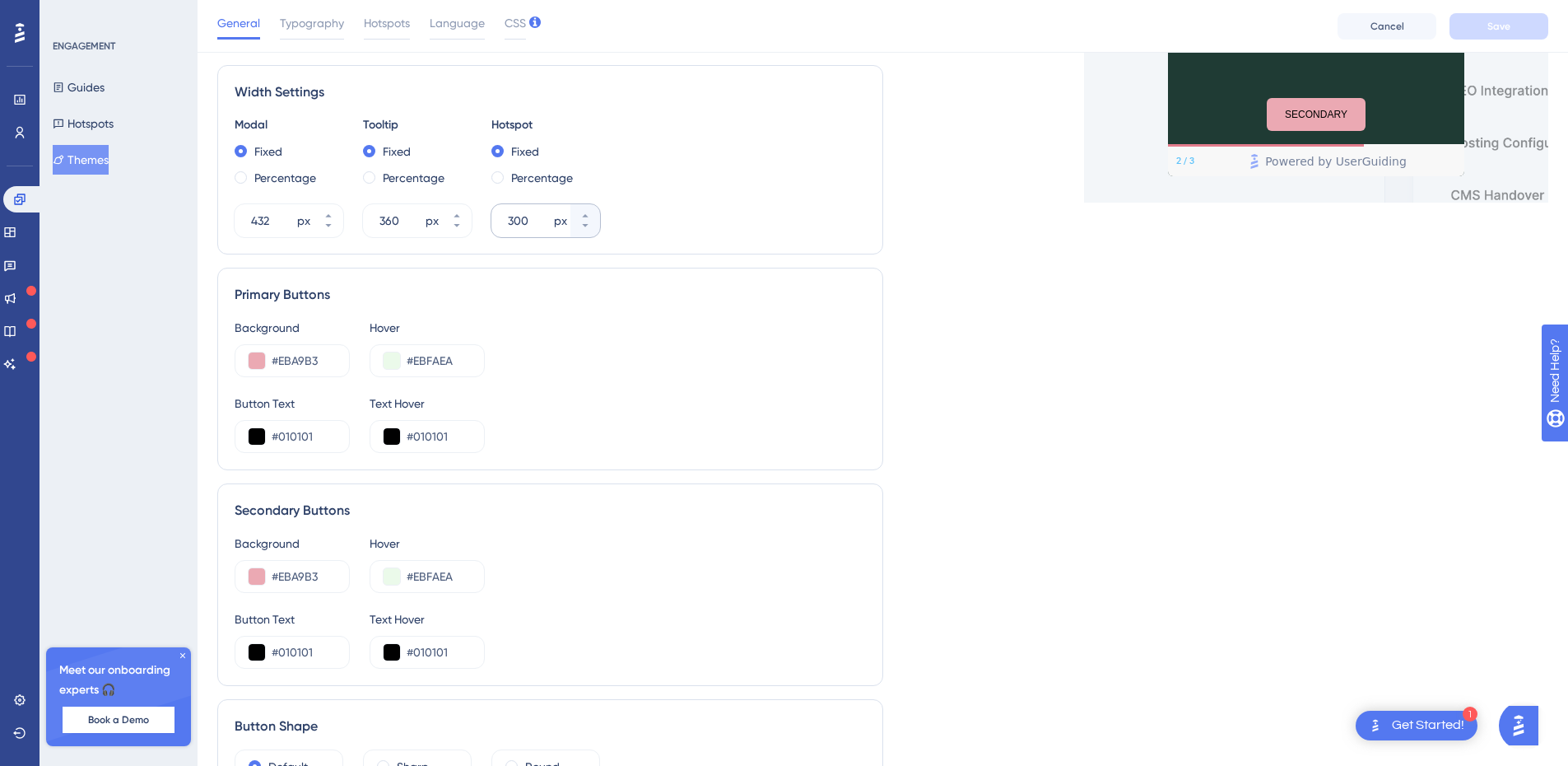
scroll to position [0, 0]
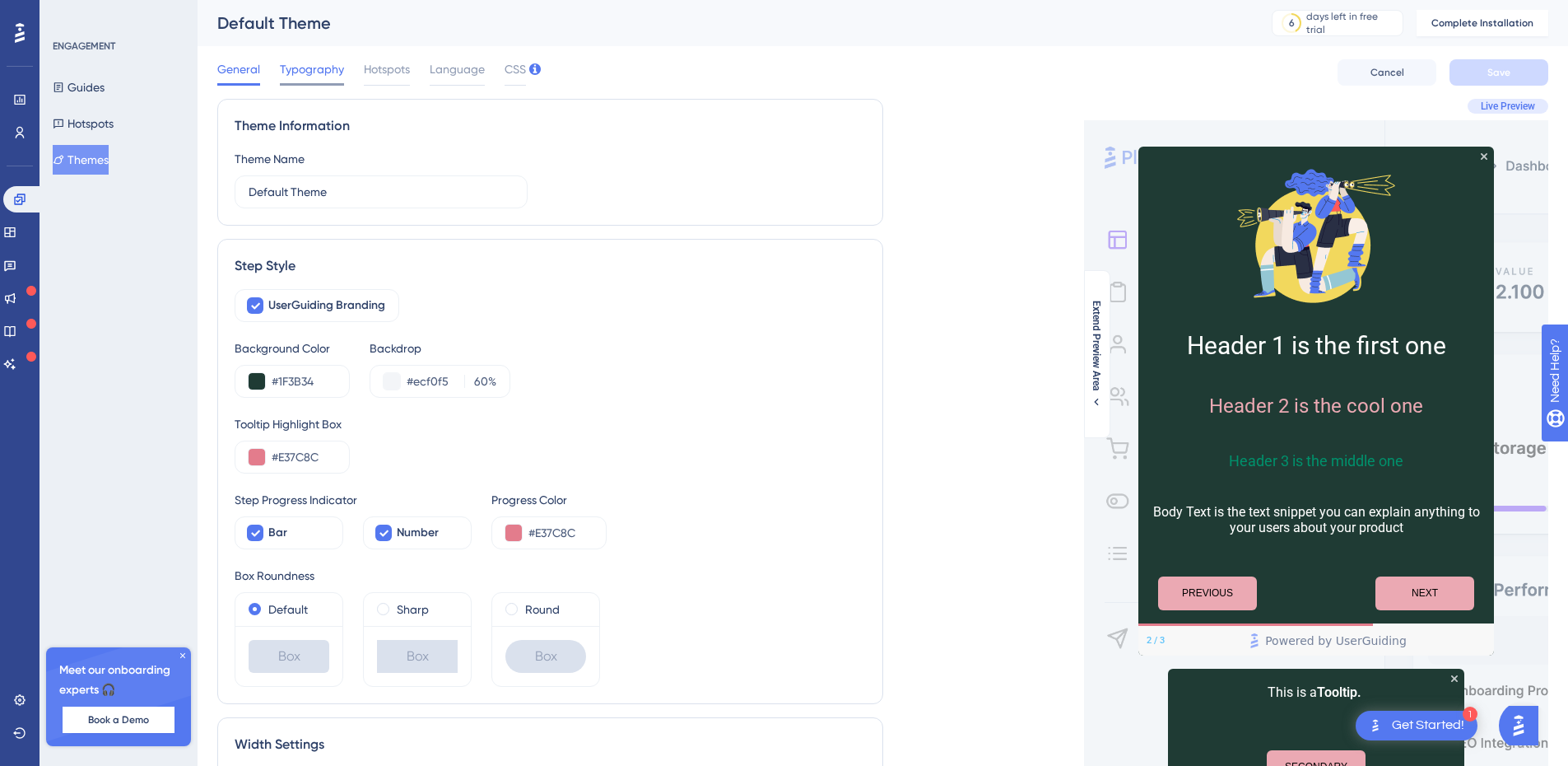
click at [301, 62] on span "Typography" at bounding box center [311, 69] width 64 height 20
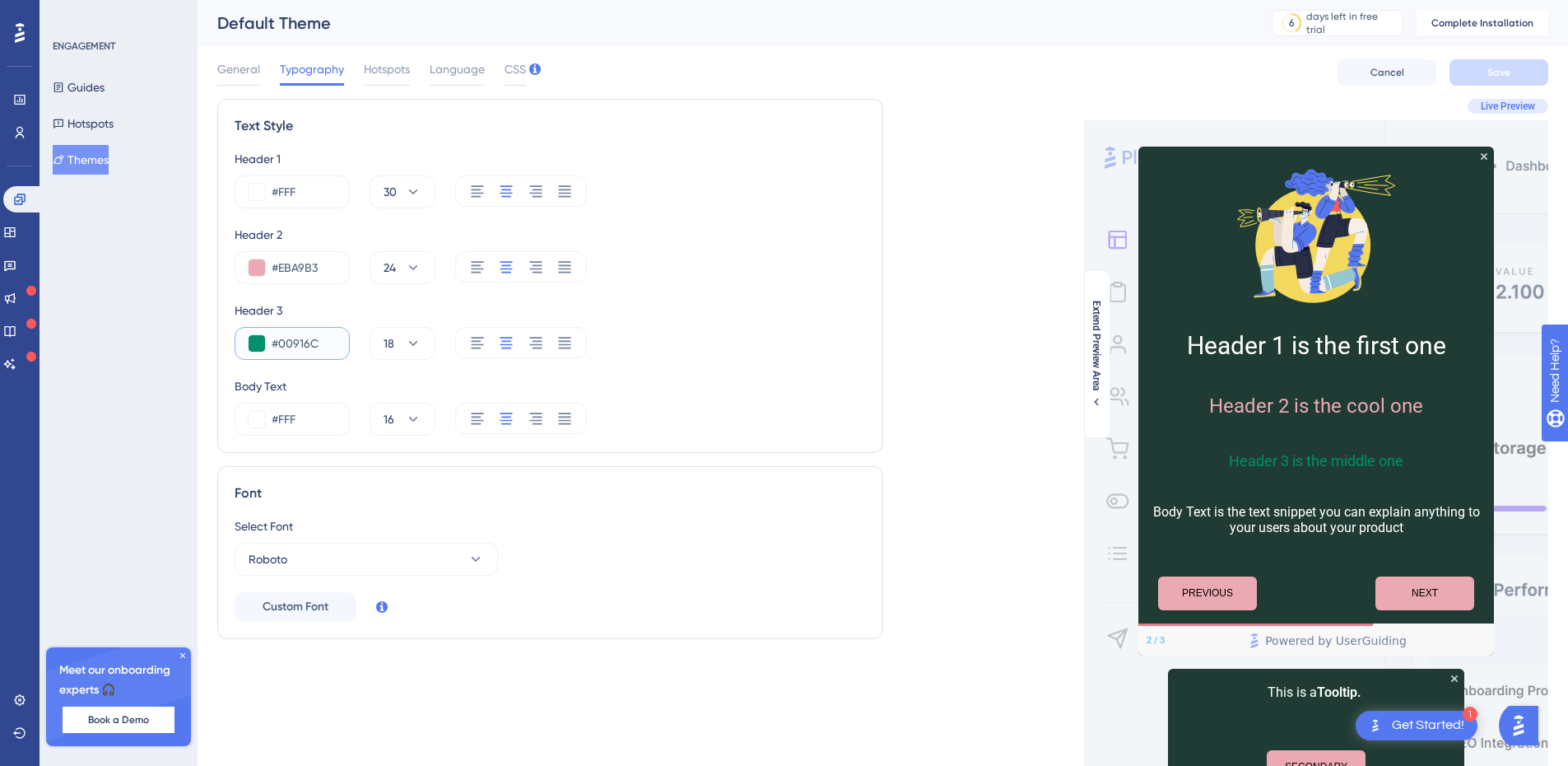
click at [292, 341] on input "#00916C" at bounding box center [303, 343] width 64 height 20
click at [278, 268] on input "#EBA9B3" at bounding box center [303, 267] width 64 height 20
click at [302, 333] on input "#00916C" at bounding box center [303, 343] width 64 height 20
click at [302, 334] on input "#00916C" at bounding box center [303, 343] width 64 height 20
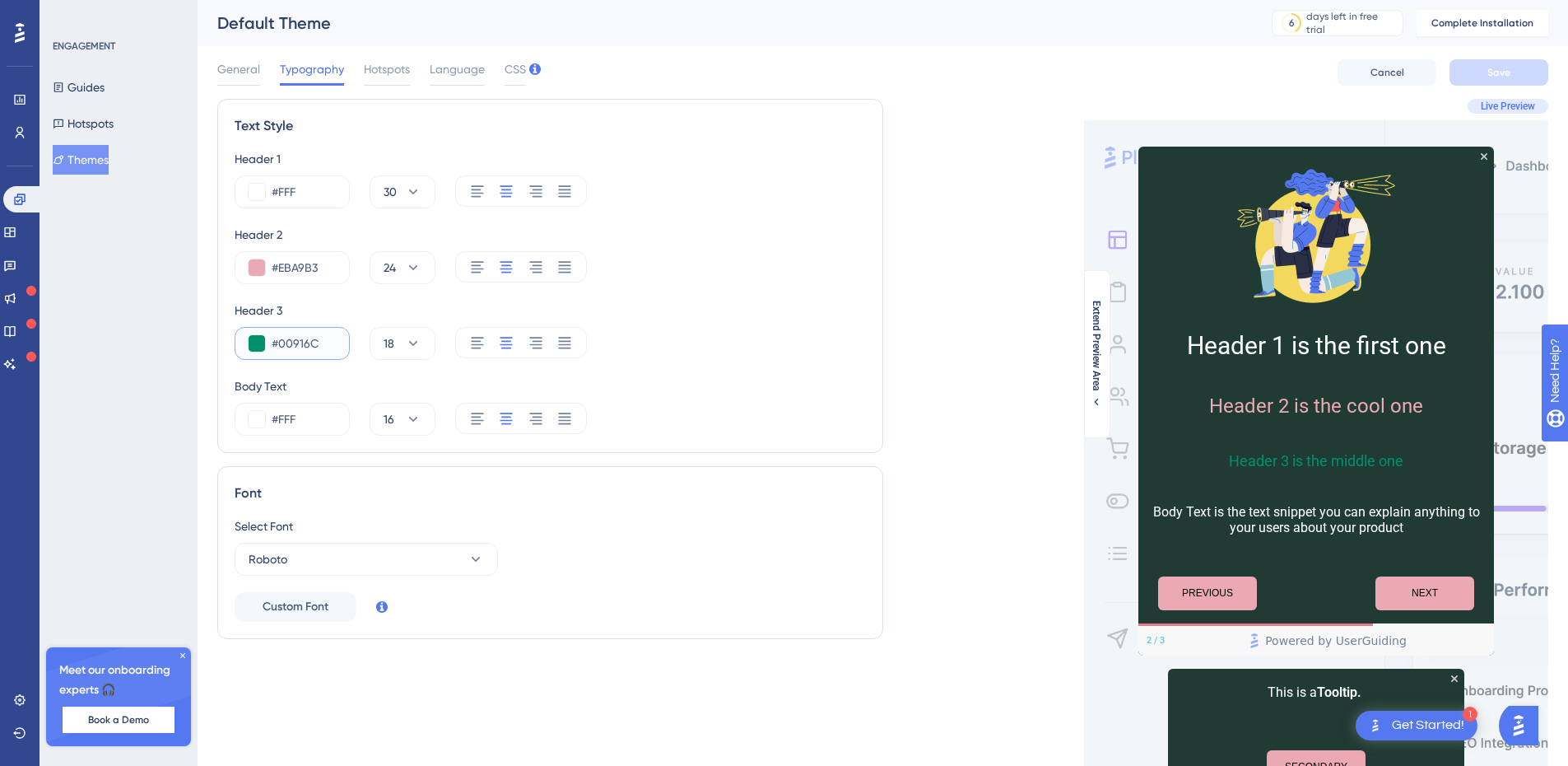
paste input "E37C8"
type input "#E37C8C"
click at [1499, 71] on span "Save" at bounding box center [1500, 72] width 23 height 14
click at [323, 415] on input "#FFF" at bounding box center [303, 419] width 64 height 20
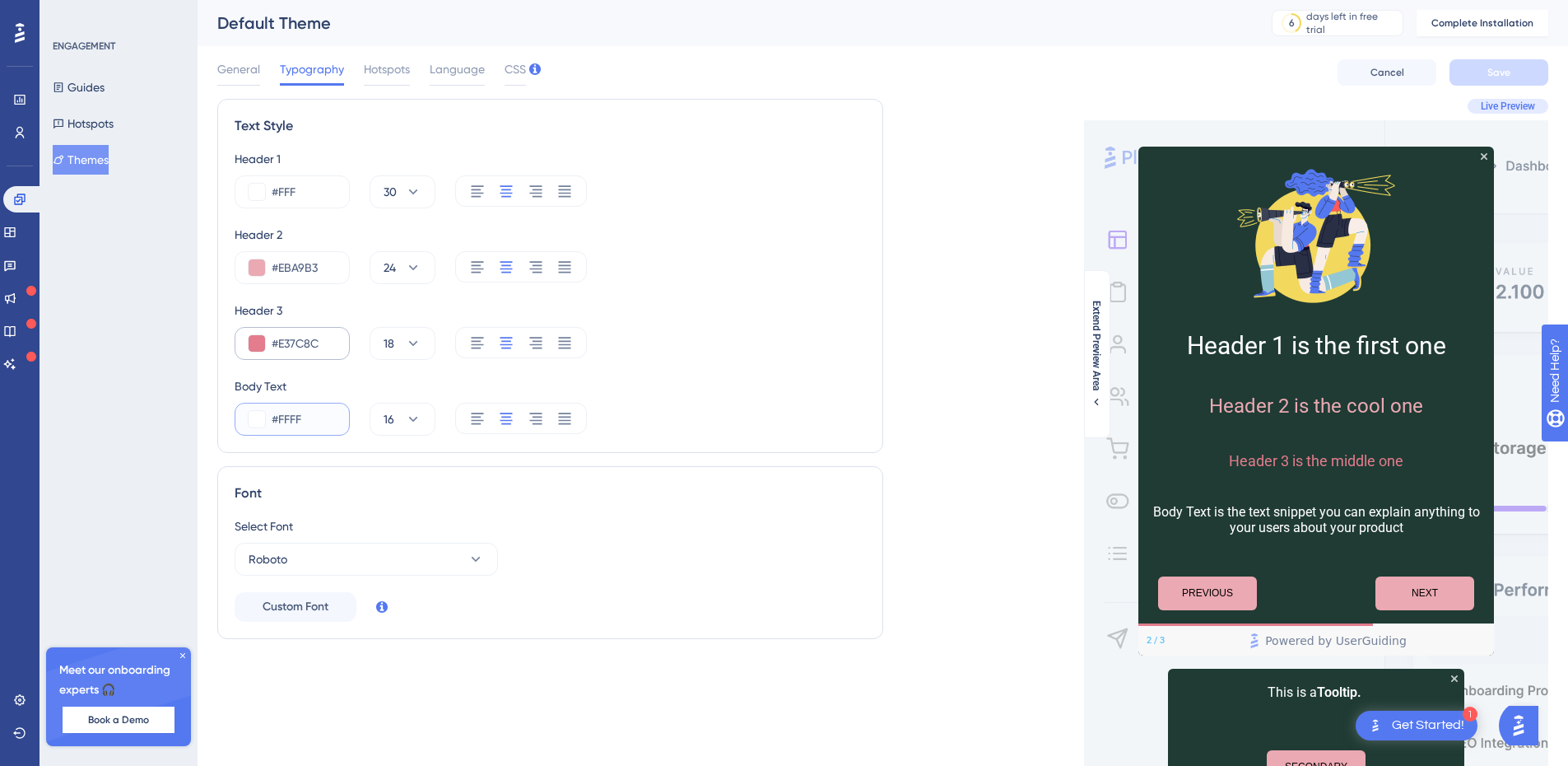
type input "#FFFF"
click at [297, 329] on div "#E37C8C" at bounding box center [293, 343] width 115 height 33
click at [292, 339] on input "#E37C8C" at bounding box center [303, 343] width 64 height 20
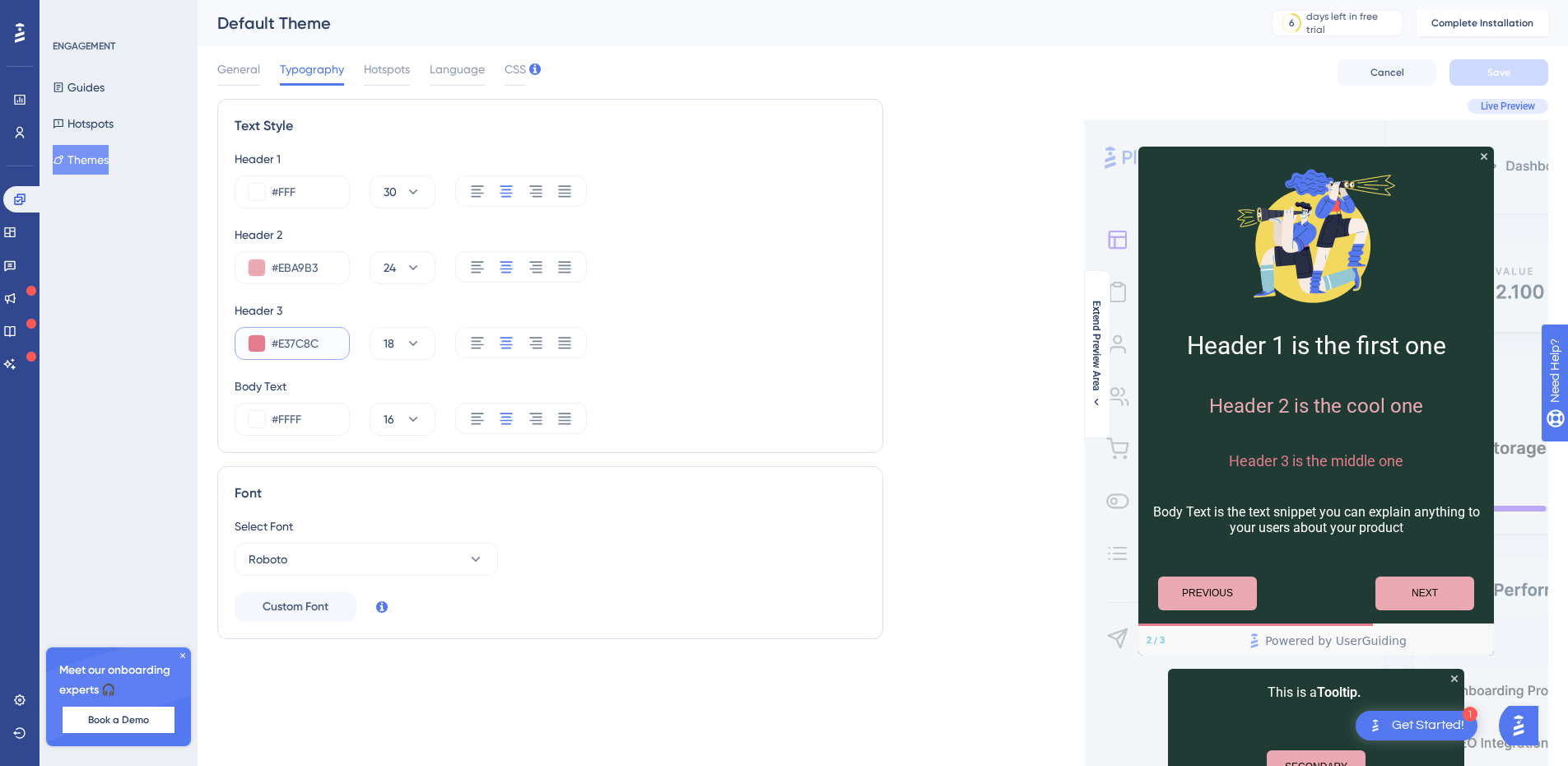
paste input "FFFF"
click at [913, 383] on div "Live Preview Header 1 is the first one Header 2 is the cool one Header 3 is the…" at bounding box center [1216, 477] width 666 height 756
click at [320, 342] on input "#FFFF" at bounding box center [303, 343] width 64 height 20
click at [326, 342] on input "#FFFF" at bounding box center [303, 343] width 64 height 20
click at [325, 342] on input "#FFFF" at bounding box center [303, 343] width 64 height 20
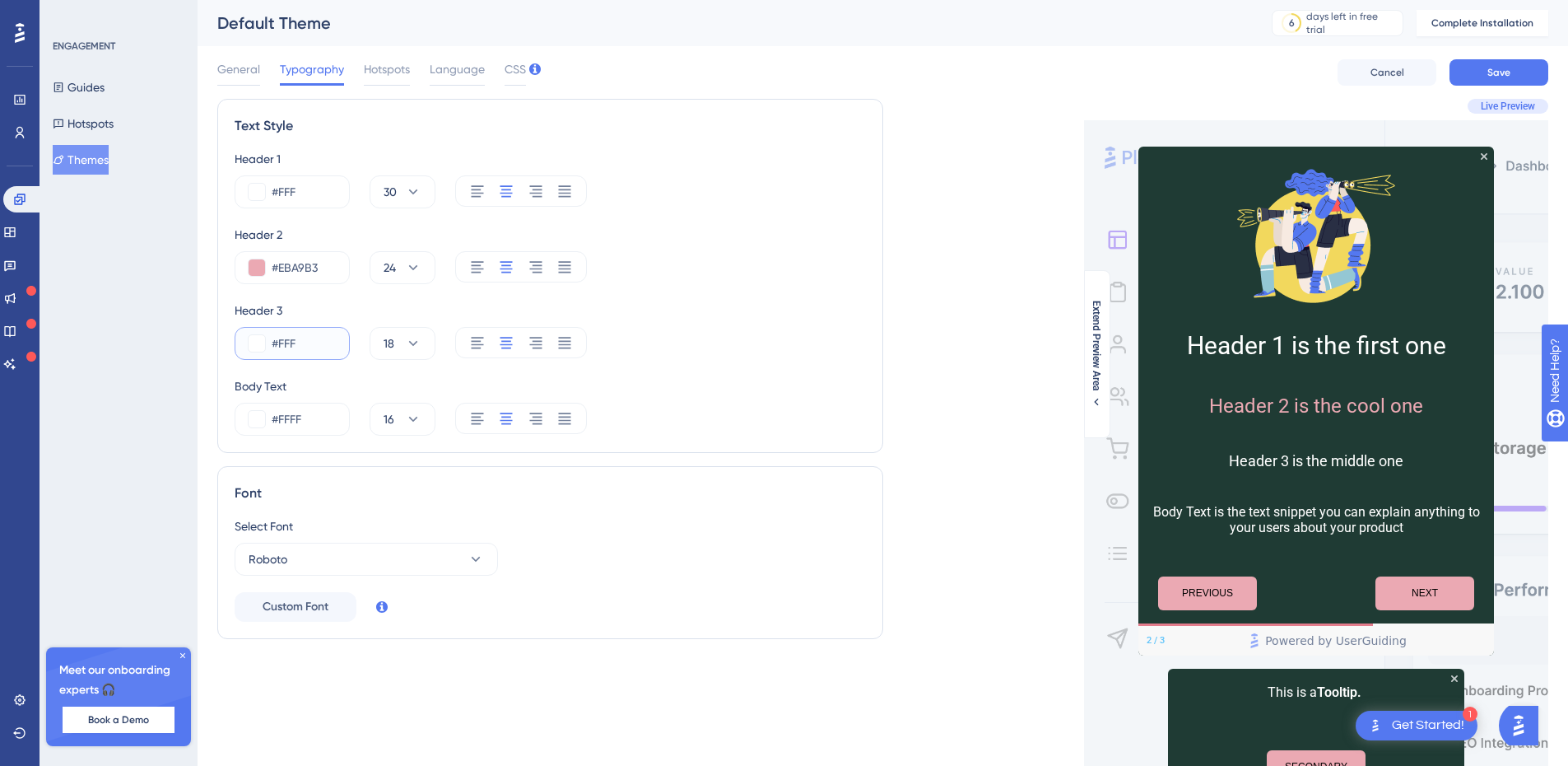
type input "#FFFF"
click at [1491, 73] on span "Save" at bounding box center [1500, 72] width 23 height 14
click at [256, 69] on span "General" at bounding box center [239, 69] width 43 height 20
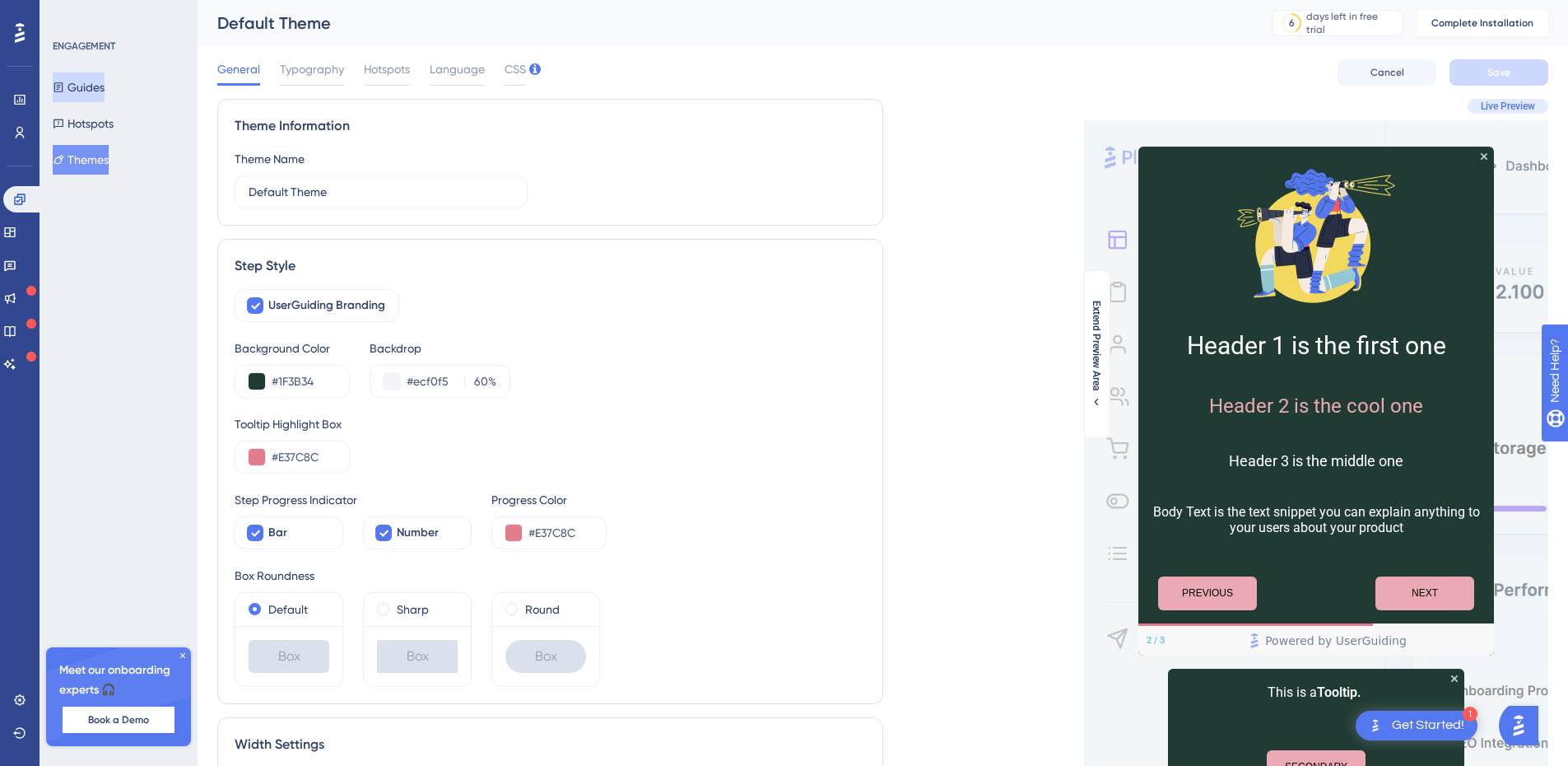
click at [104, 83] on button "Guides" at bounding box center [79, 86] width 52 height 30
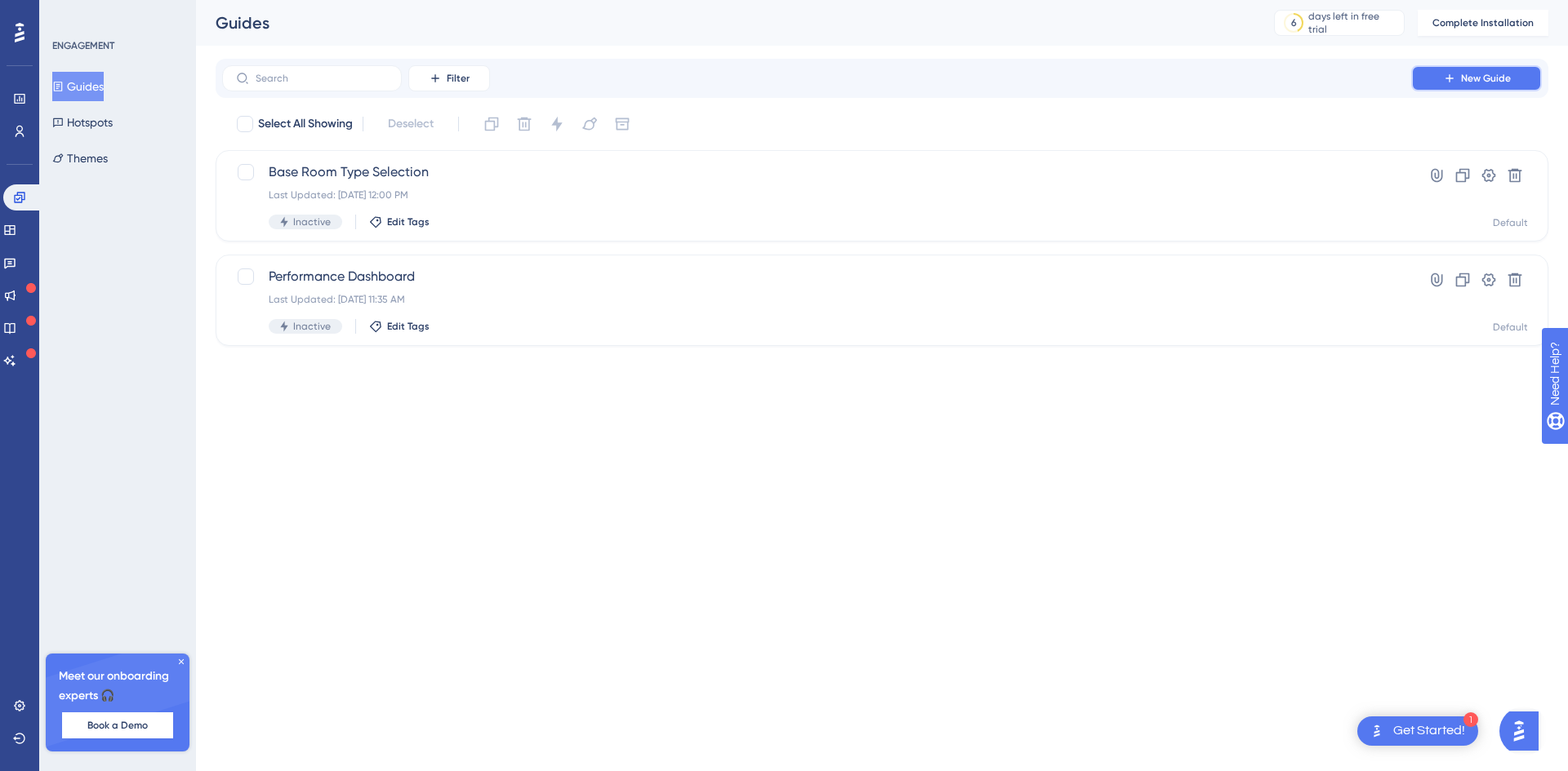
click at [1489, 78] on span "New Guide" at bounding box center [1486, 78] width 50 height 13
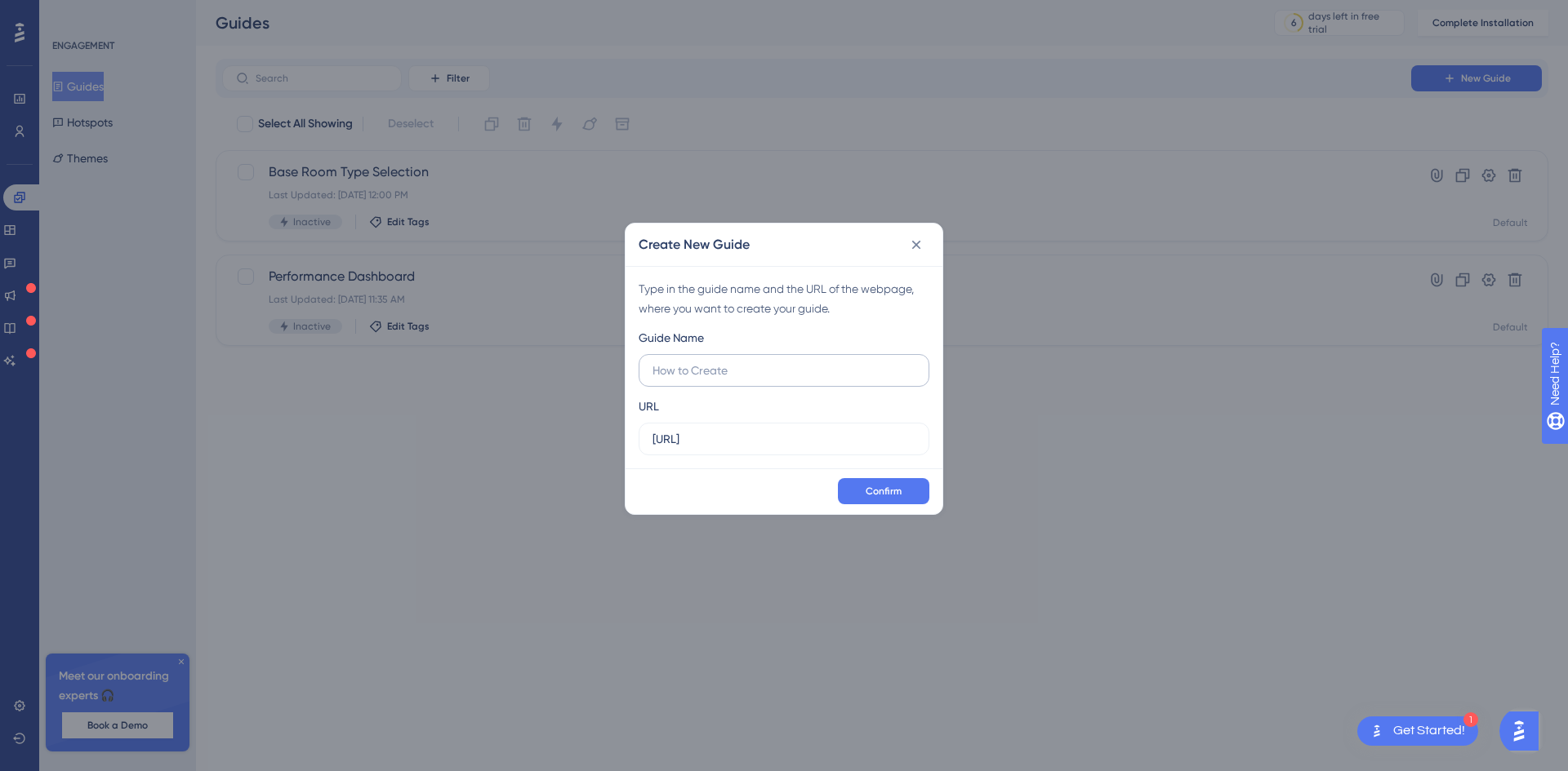
click at [820, 376] on input "text" at bounding box center [784, 370] width 263 height 18
type input "C"
type input "Competitor Settings"
click at [803, 441] on input "https://app.diamo.ai" at bounding box center [784, 439] width 263 height 18
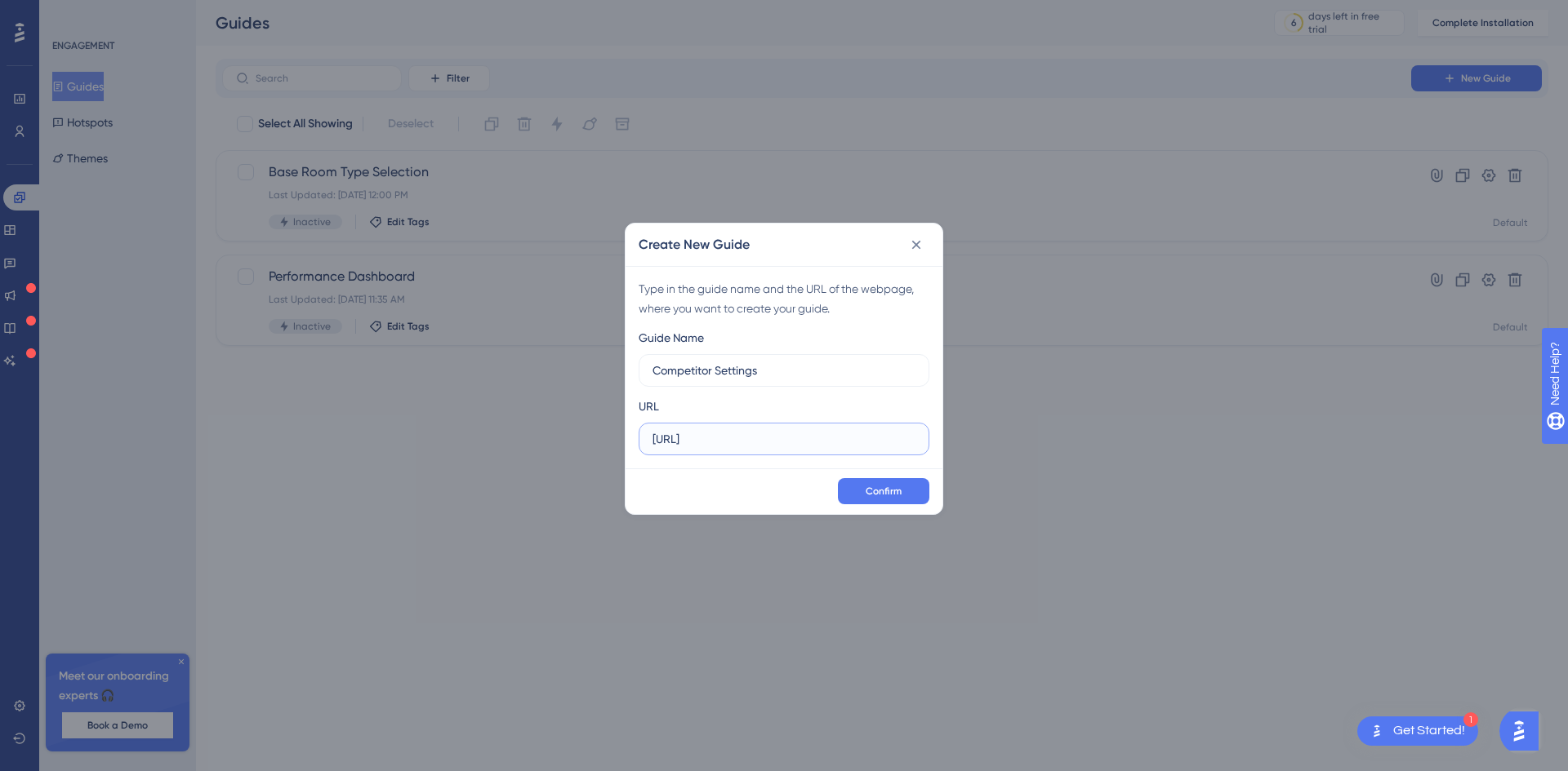
click at [803, 441] on input "https://app.diamo.ai" at bounding box center [784, 439] width 263 height 18
click at [830, 441] on input "https://app.diamo.ai" at bounding box center [784, 439] width 263 height 18
paste input "/revenue/preferences/room-type"
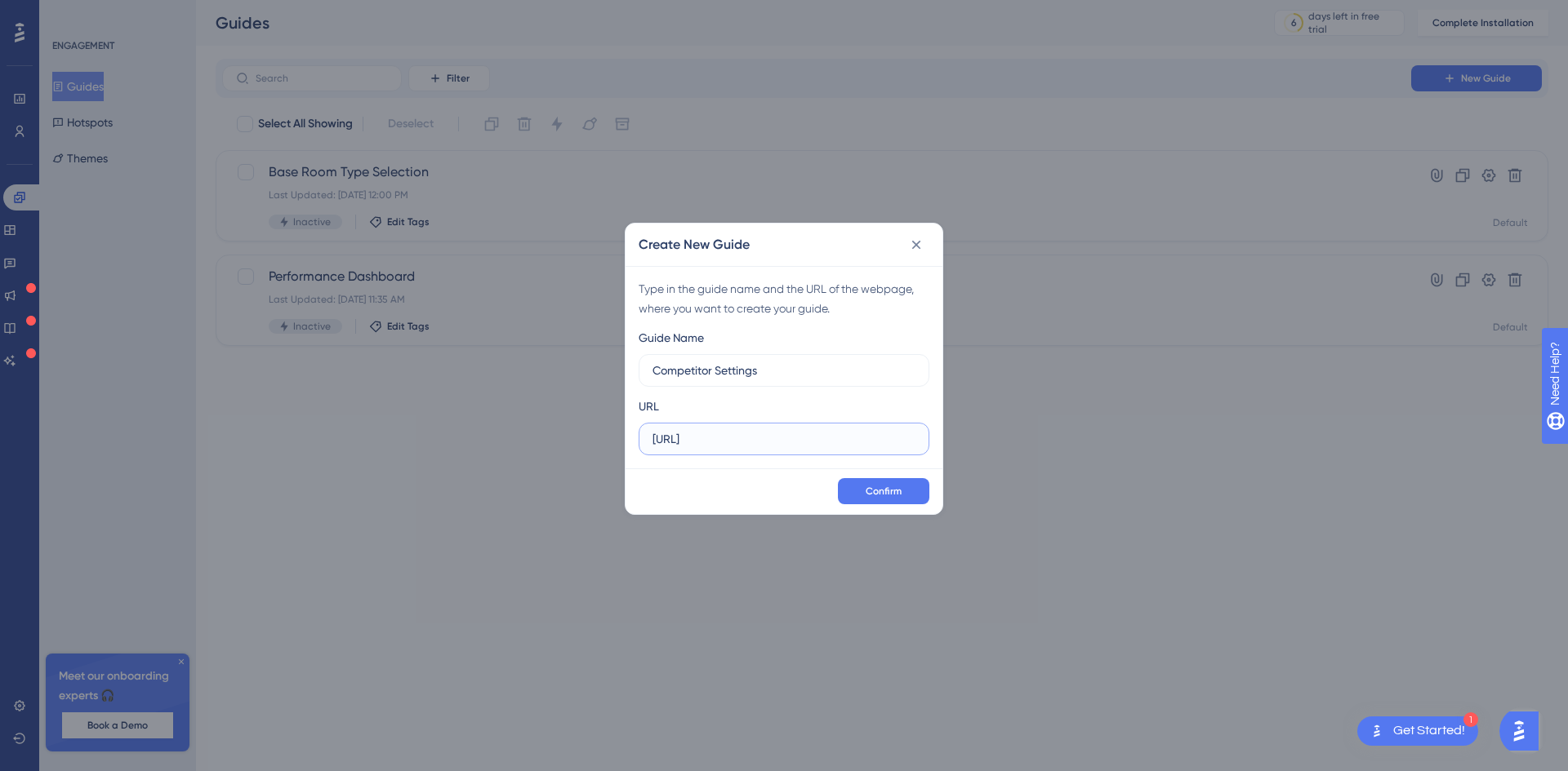
scroll to position [0, 25]
type input "https://app.diamo.ai/revenue/preferences/room-type"
click at [874, 494] on span "Confirm" at bounding box center [883, 491] width 36 height 13
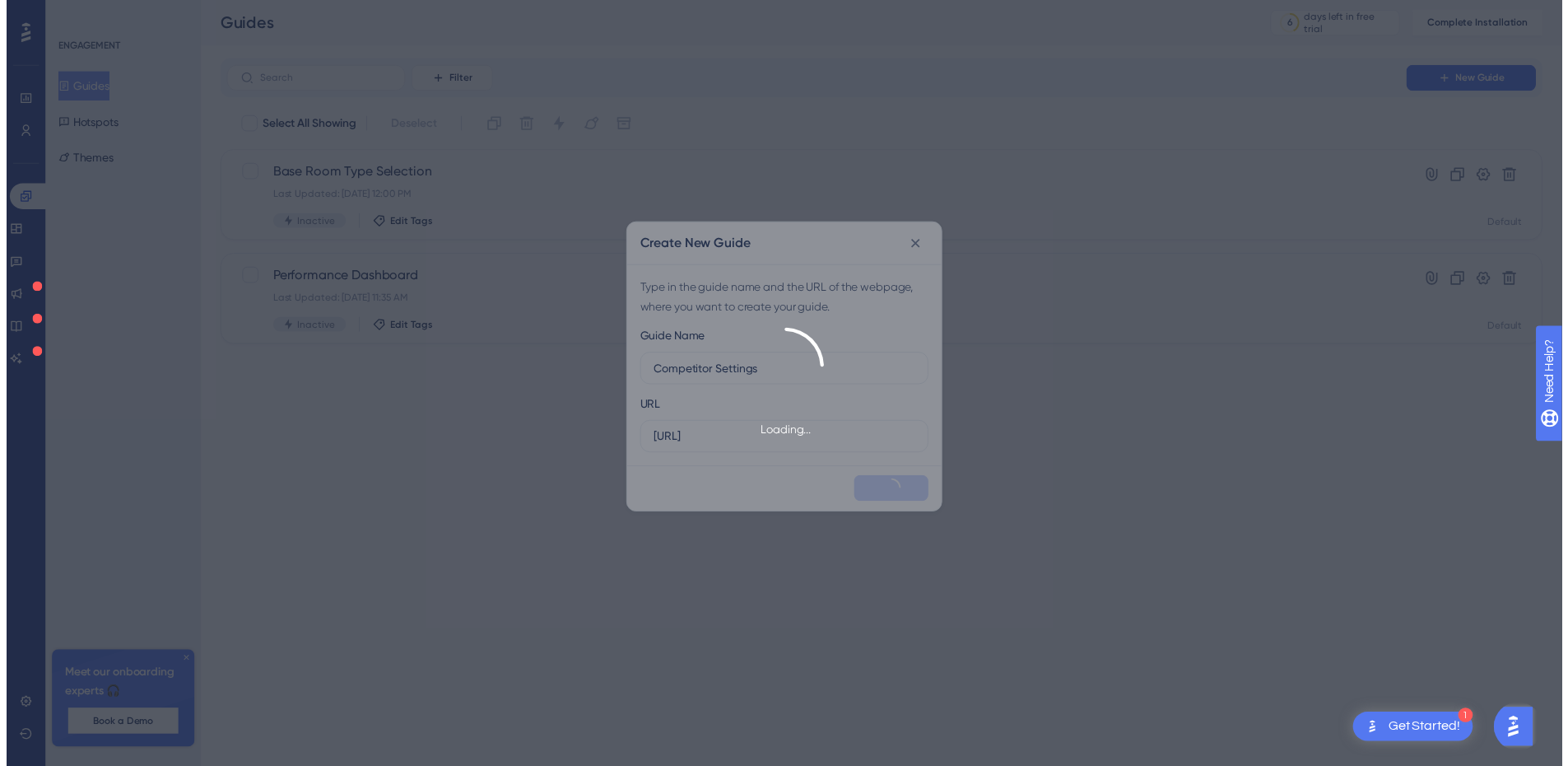
scroll to position [0, 0]
